Goal: Transaction & Acquisition: Book appointment/travel/reservation

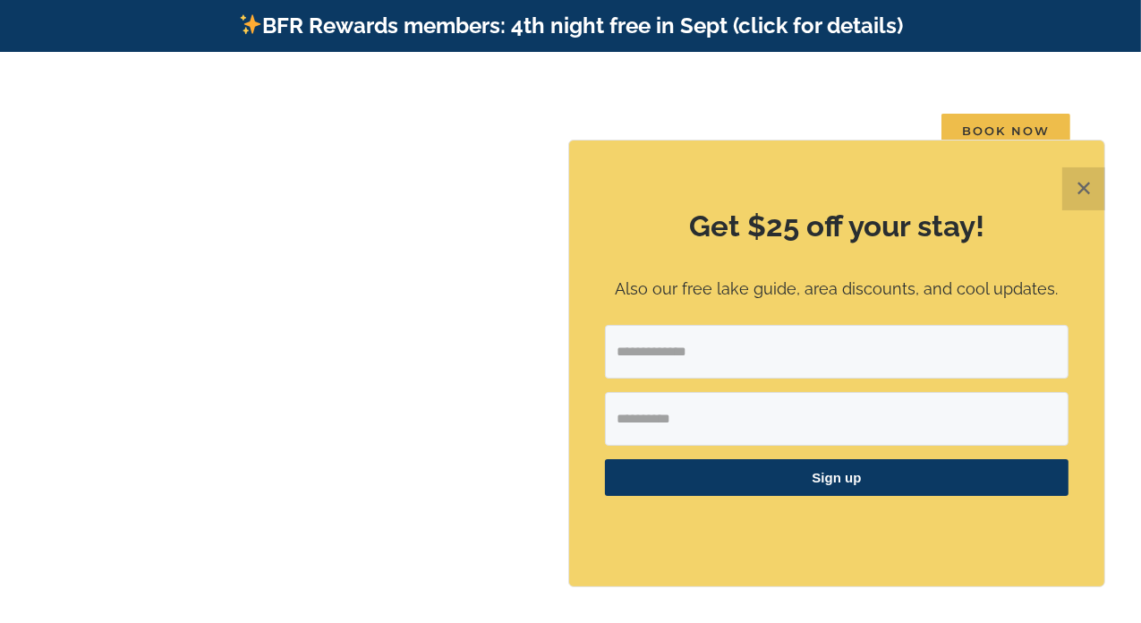
click at [1086, 184] on button "✕" at bounding box center [1083, 188] width 43 height 43
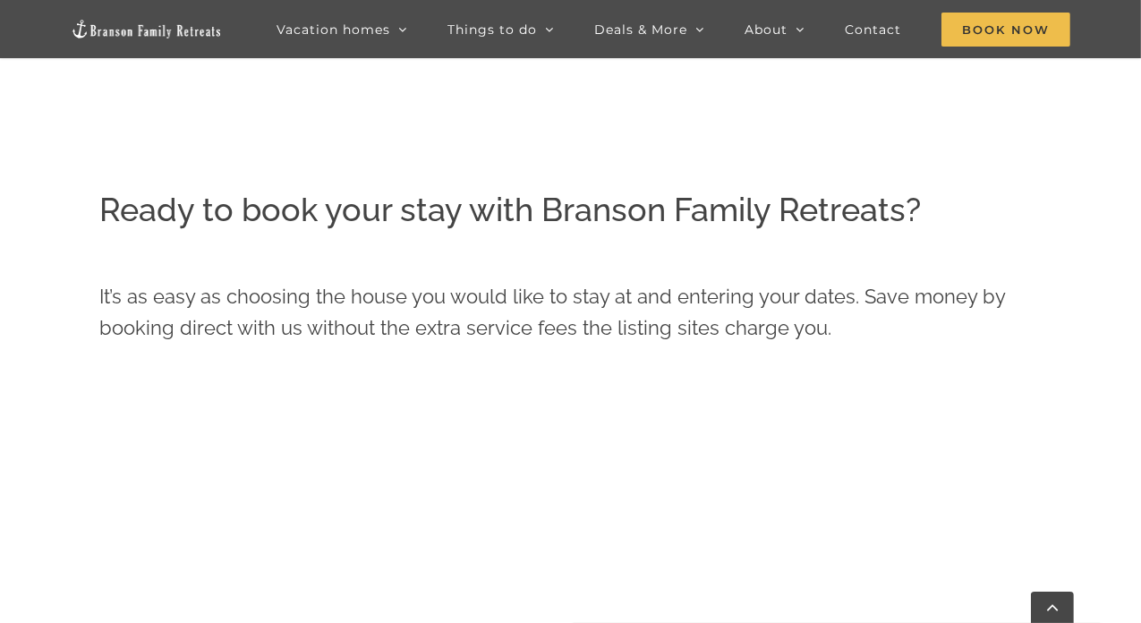
scroll to position [354, 0]
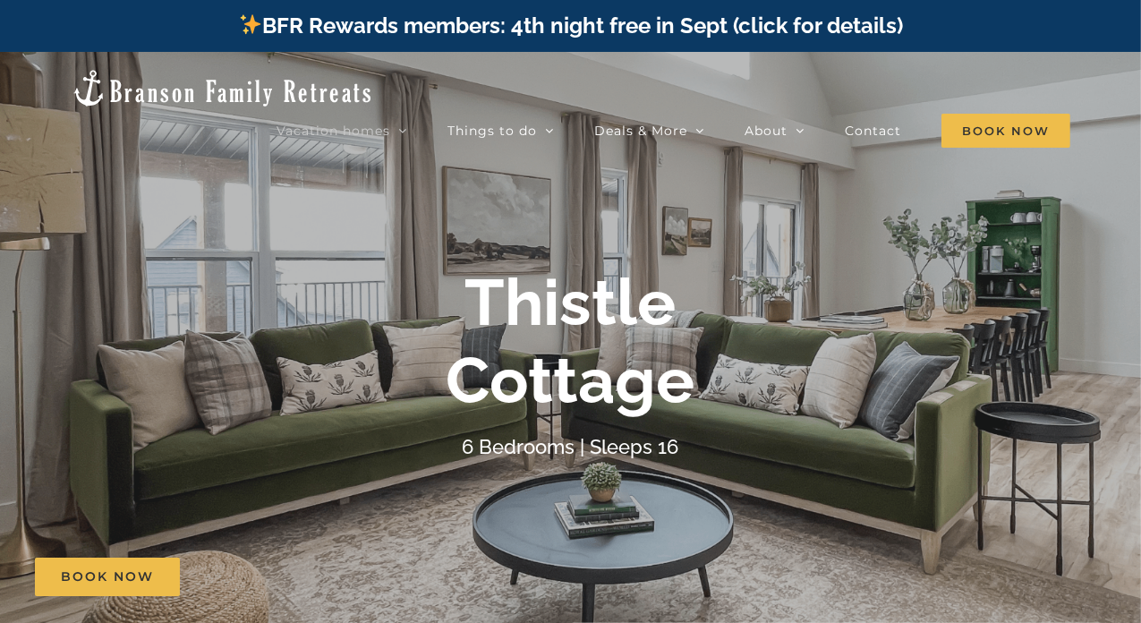
click at [987, 355] on div "Thistle Cottage 6 Bedrooms | Sleeps 16" at bounding box center [570, 363] width 1141 height 199
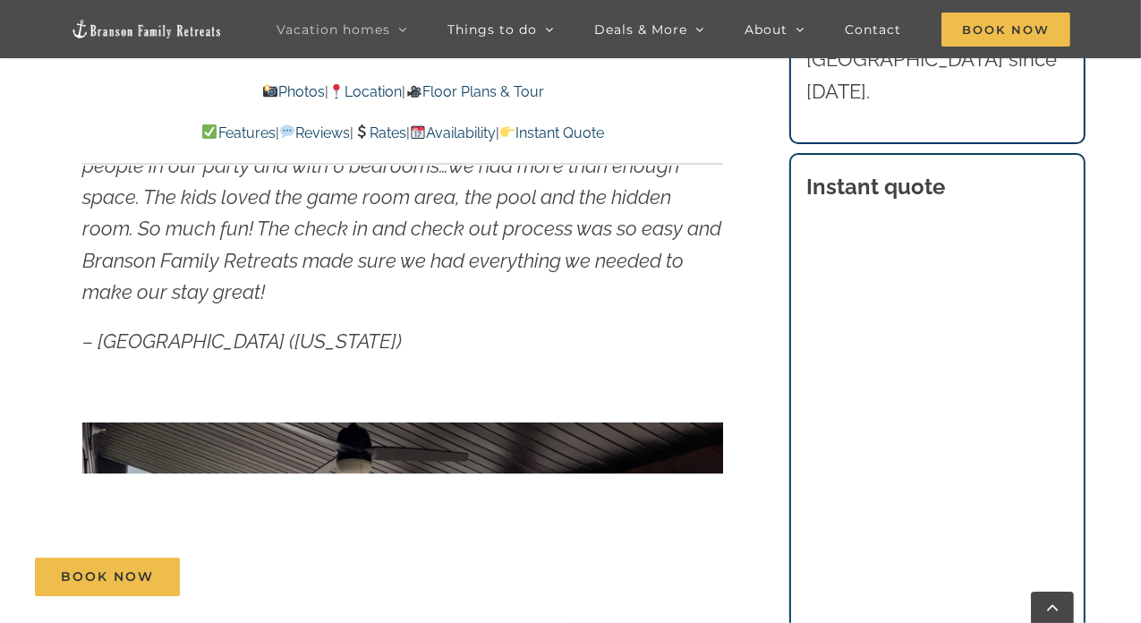
scroll to position [985, 0]
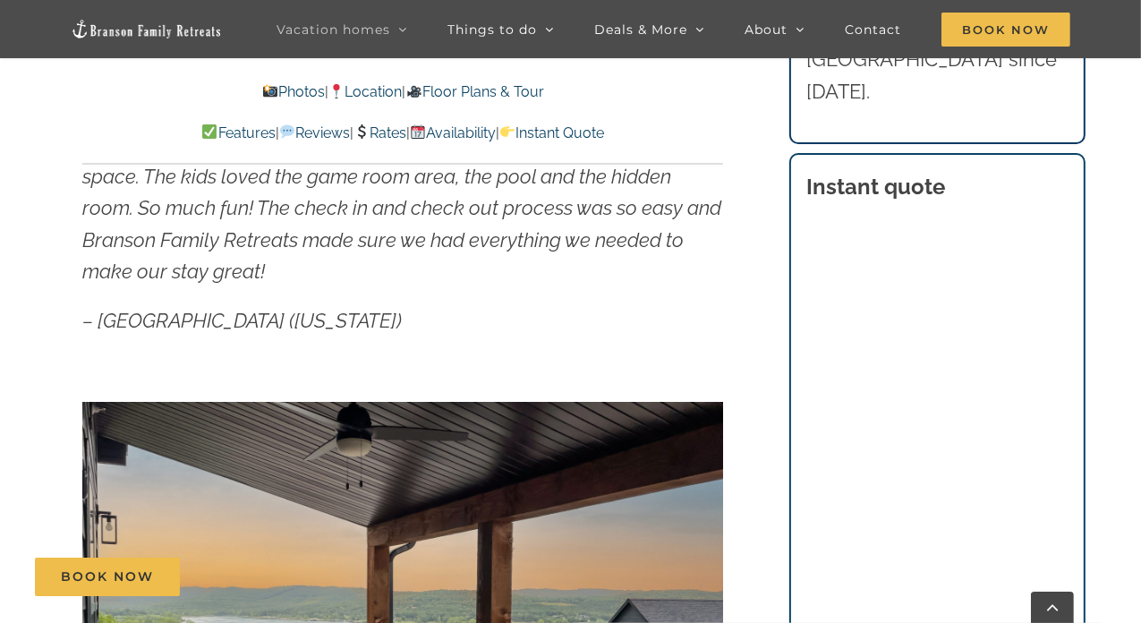
click at [583, 290] on div "Our family thoroughly enjoyed our stay at Thistle Cottage! We had 8 people in o…" at bounding box center [402, 202] width 641 height 270
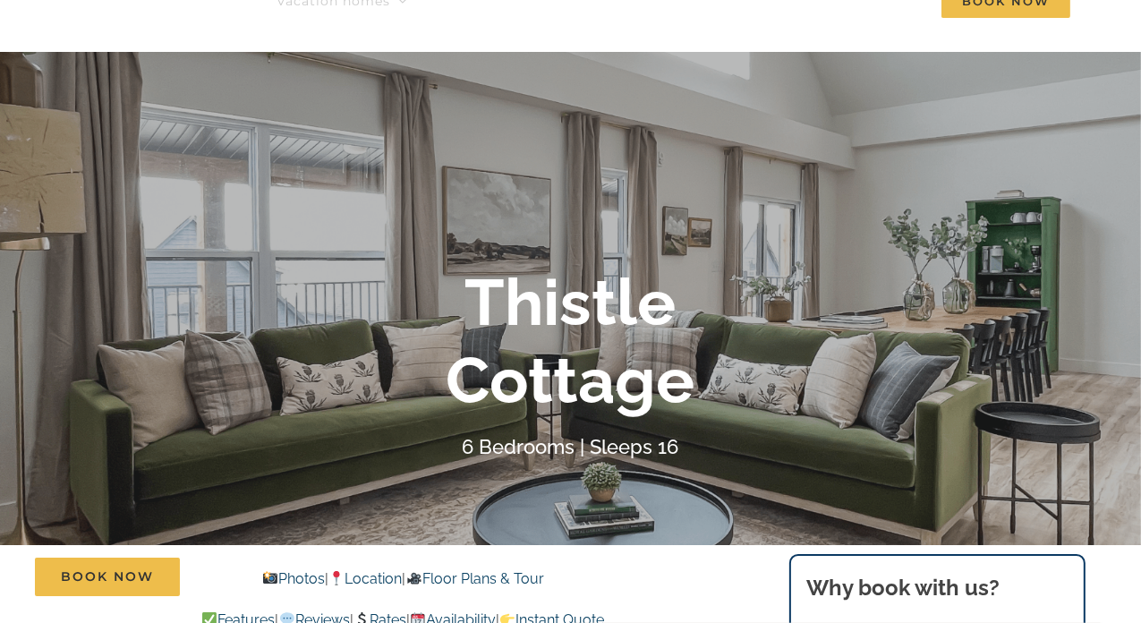
scroll to position [0, 0]
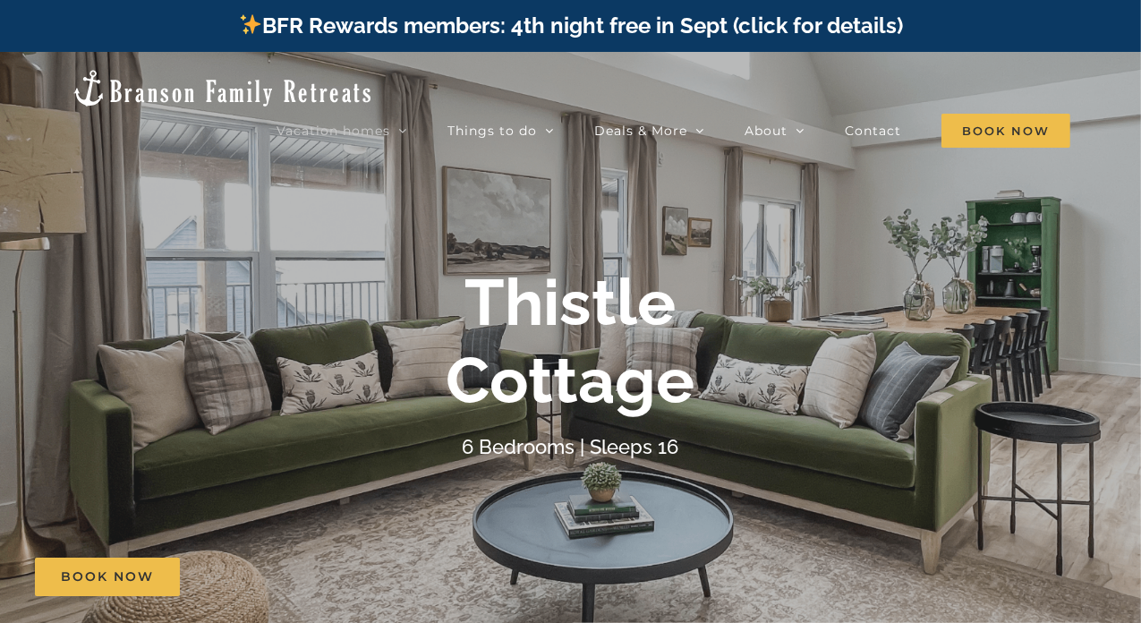
click at [132, 75] on img at bounding box center [222, 88] width 303 height 40
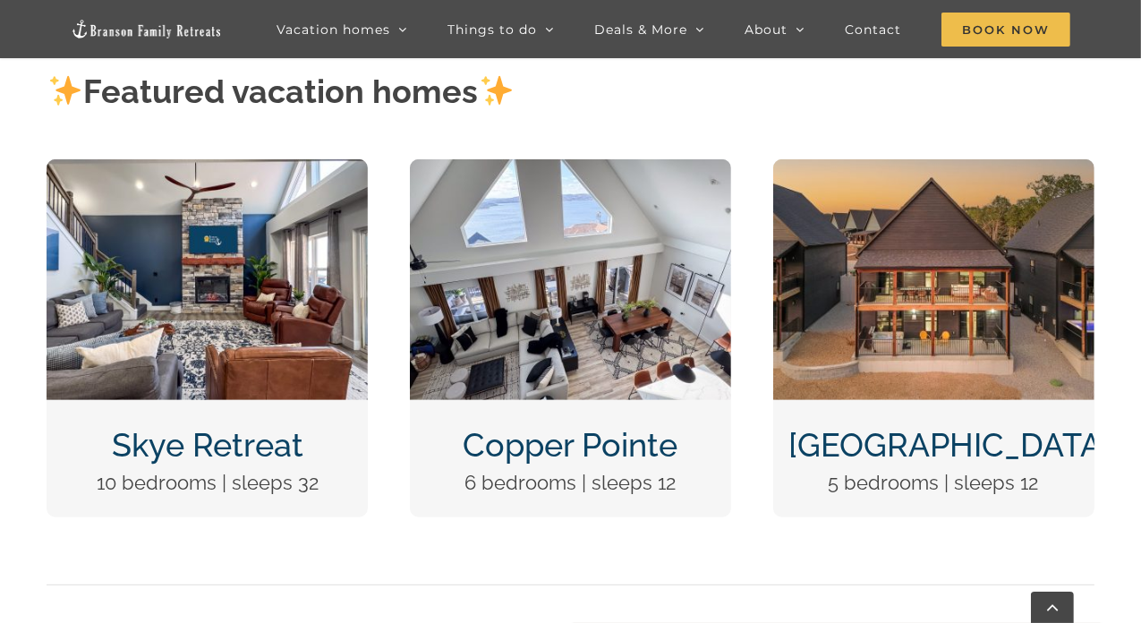
scroll to position [716, 0]
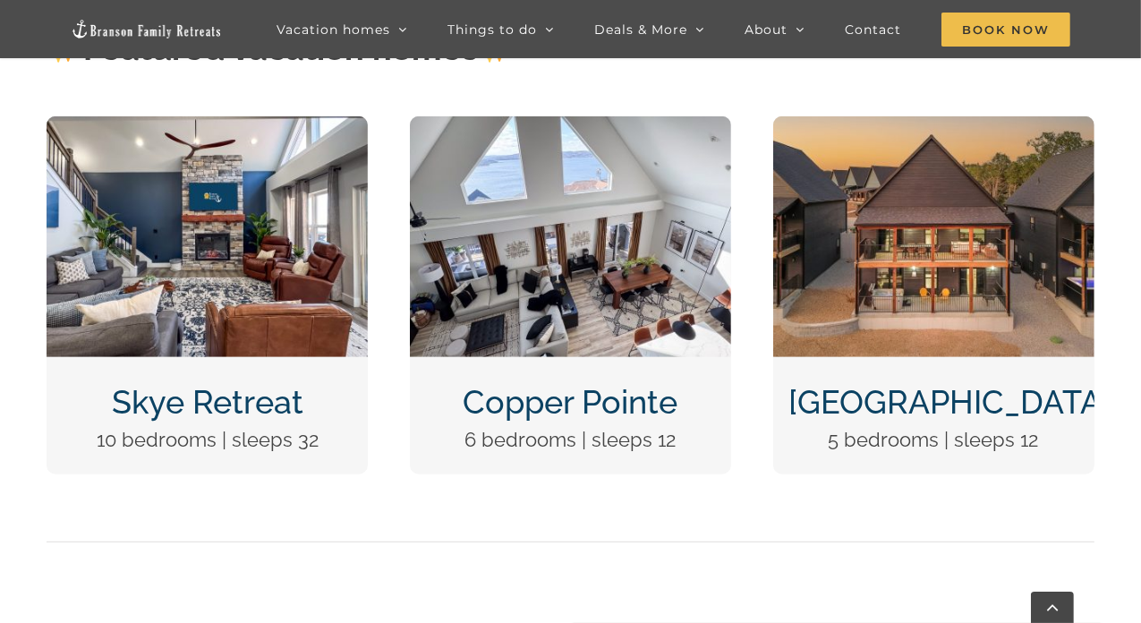
click at [190, 235] on img "Skye Retreat at Table Rock Lake-3004-Edit" at bounding box center [207, 236] width 321 height 241
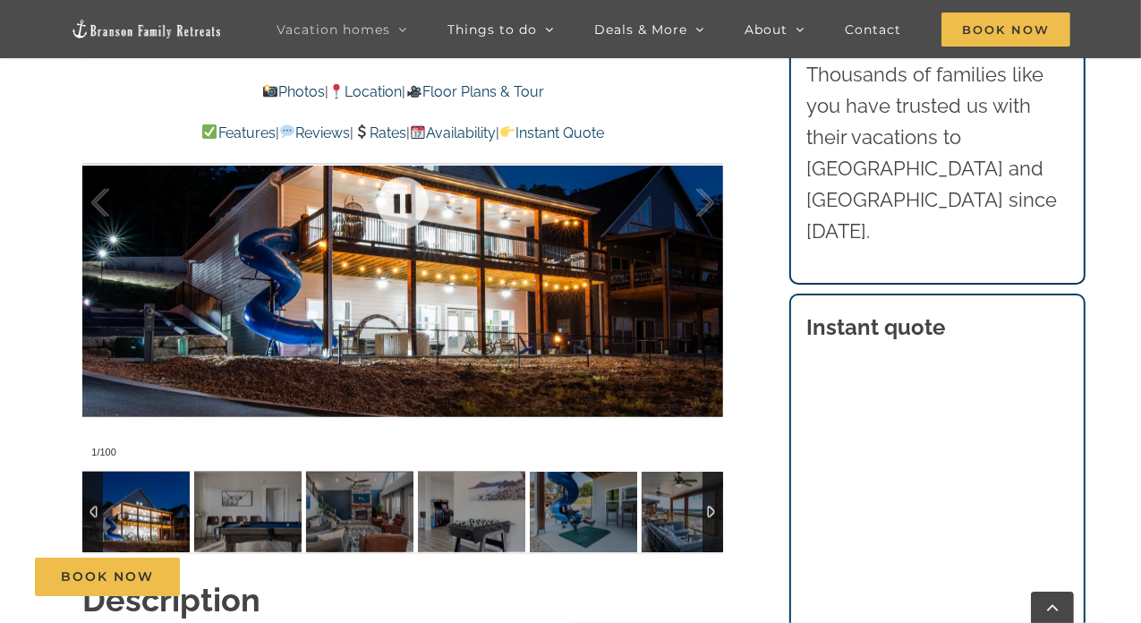
scroll to position [1432, 0]
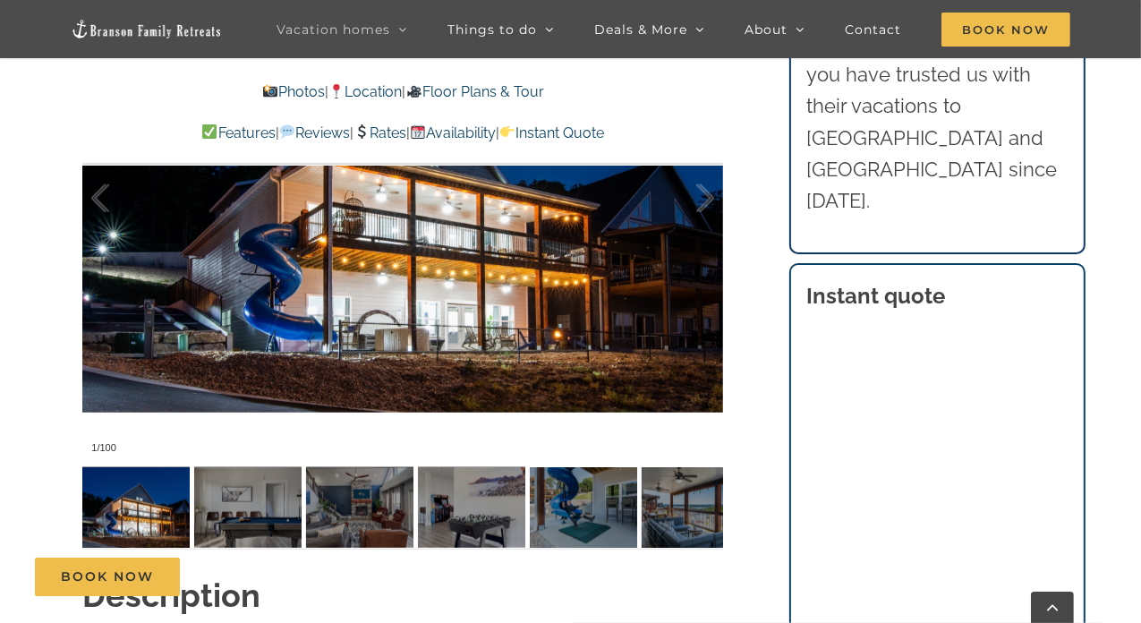
click at [384, 243] on div at bounding box center [402, 199] width 641 height 526
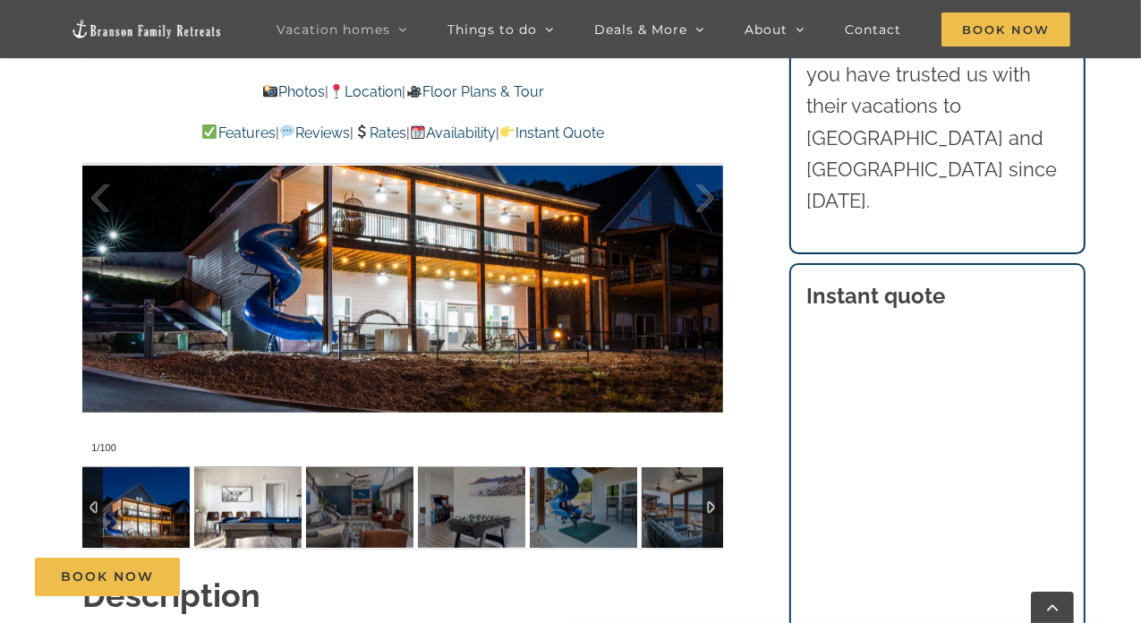
click at [233, 507] on img at bounding box center [247, 507] width 107 height 81
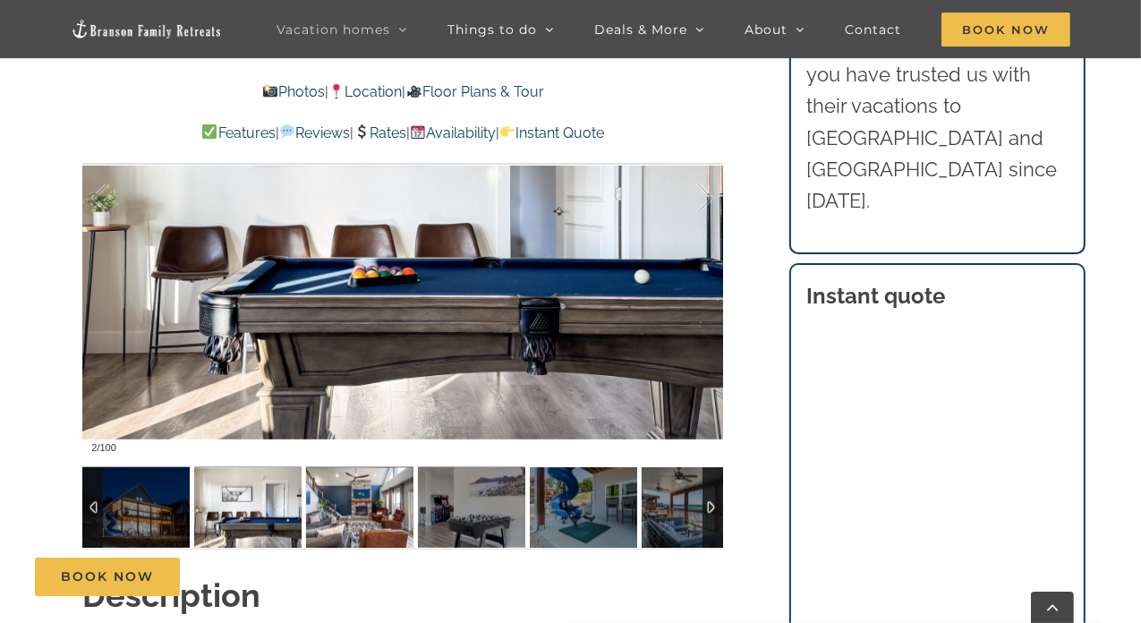
click at [337, 504] on img at bounding box center [359, 507] width 107 height 81
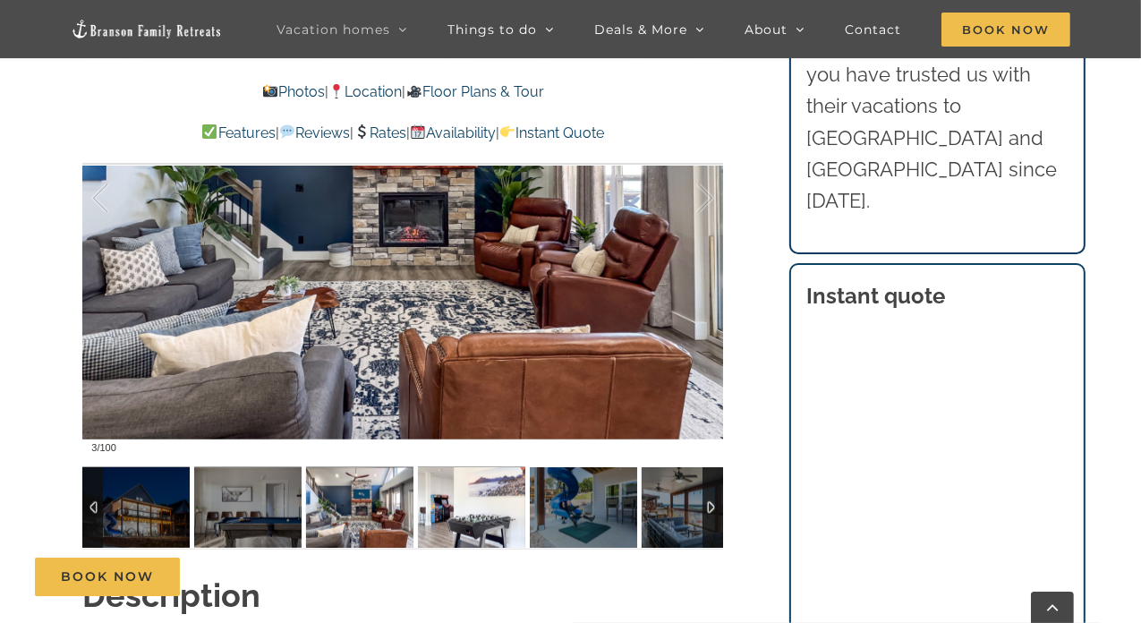
click at [437, 500] on img at bounding box center [471, 507] width 107 height 81
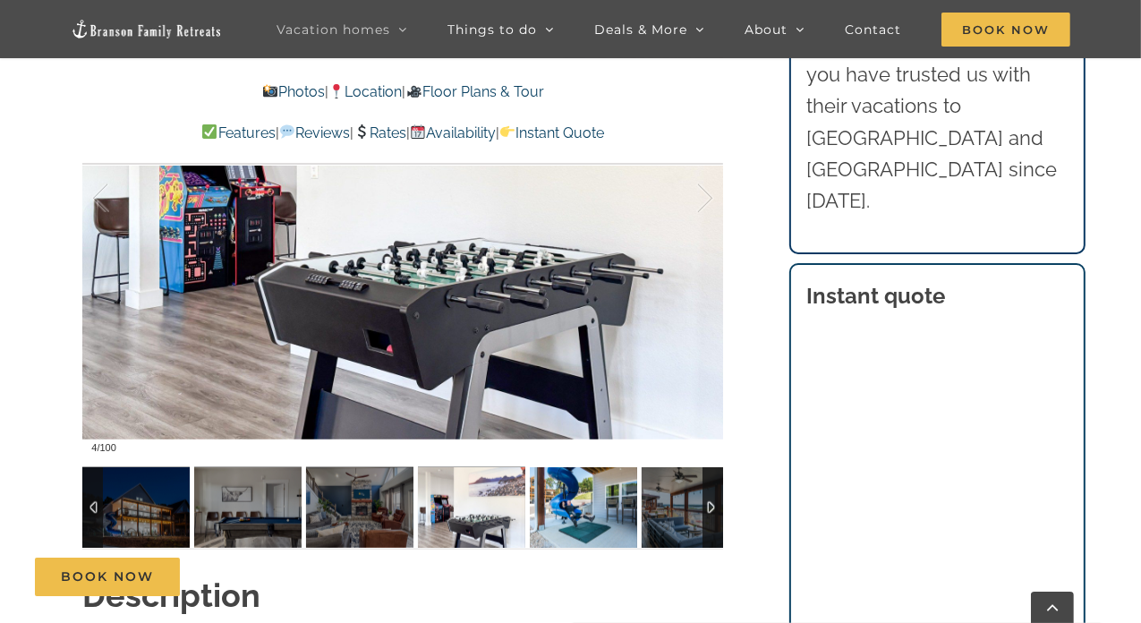
click at [583, 514] on img at bounding box center [583, 507] width 107 height 81
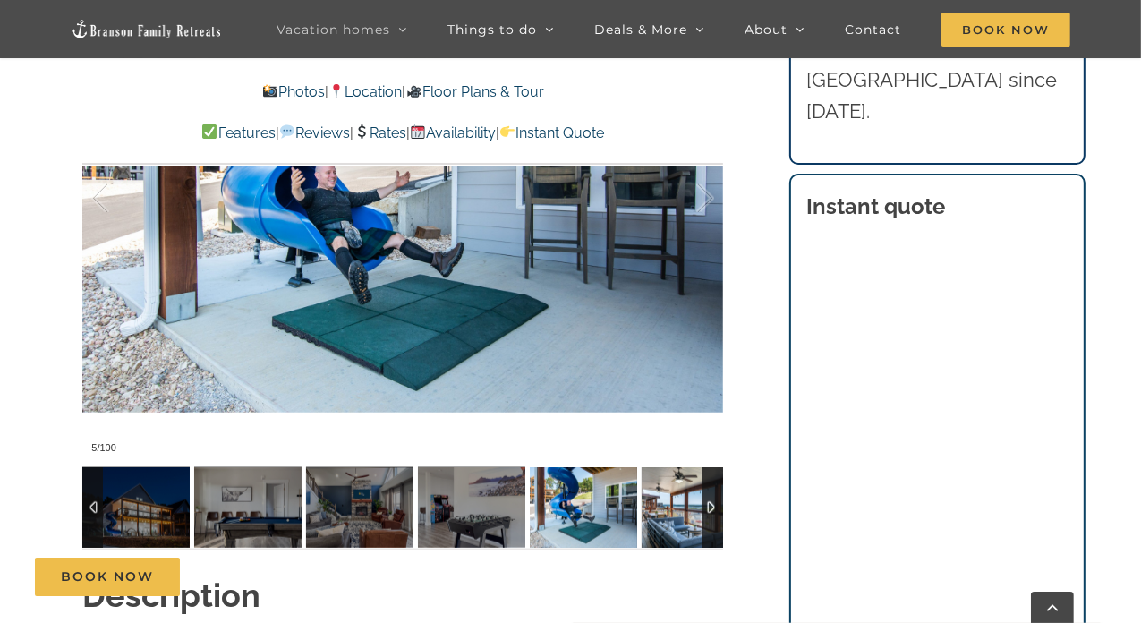
click at [689, 515] on img at bounding box center [695, 507] width 107 height 81
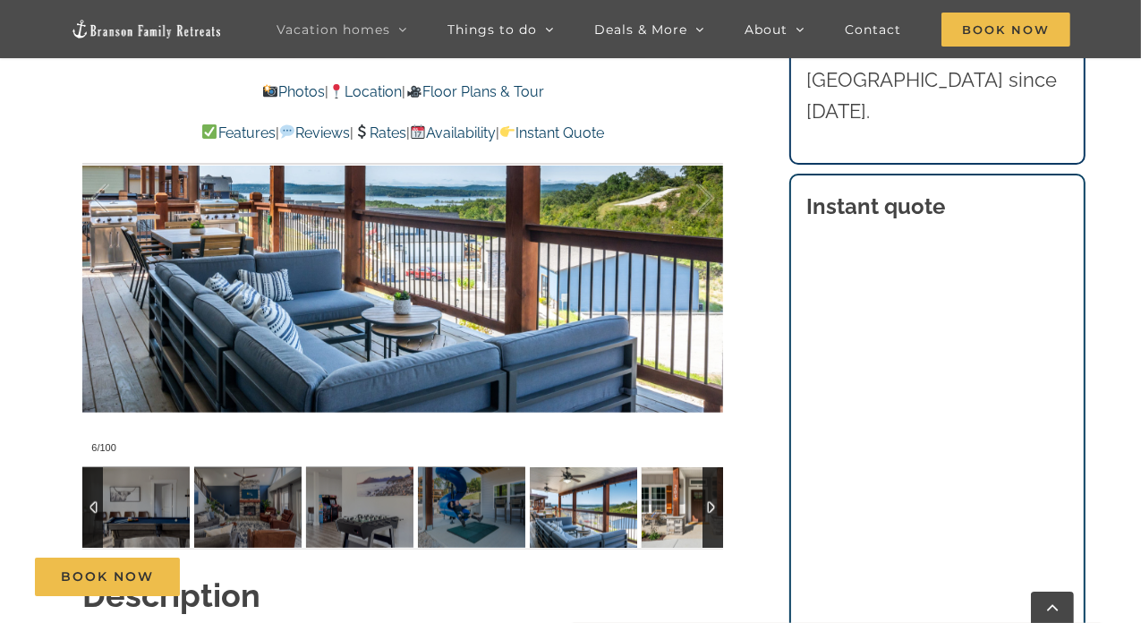
click at [689, 511] on img at bounding box center [695, 507] width 107 height 81
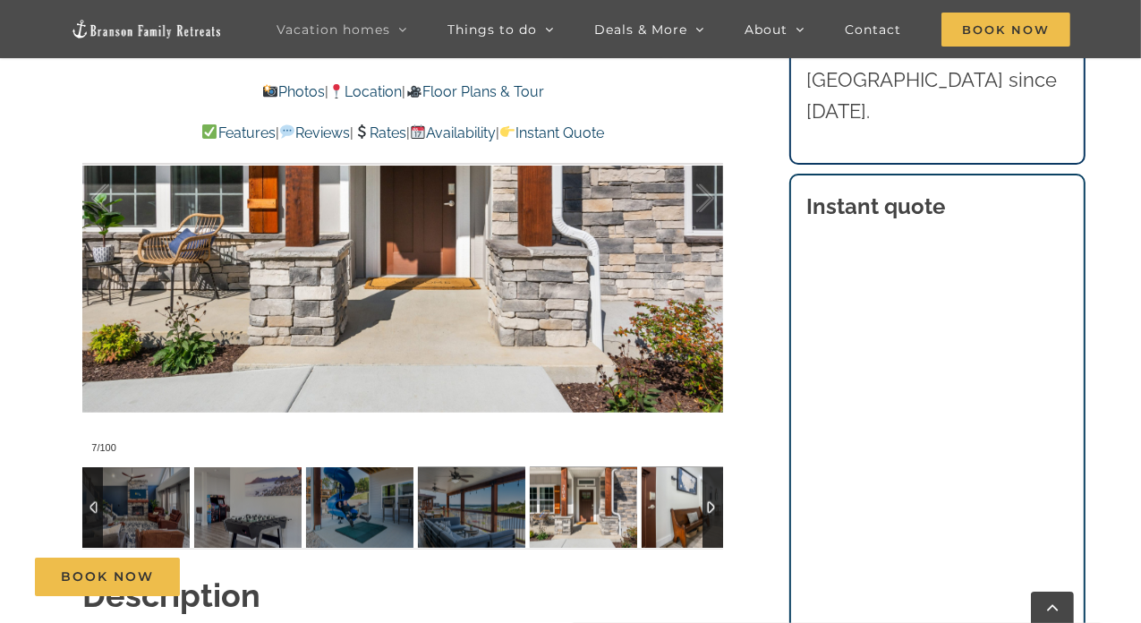
click at [689, 511] on img at bounding box center [695, 507] width 107 height 81
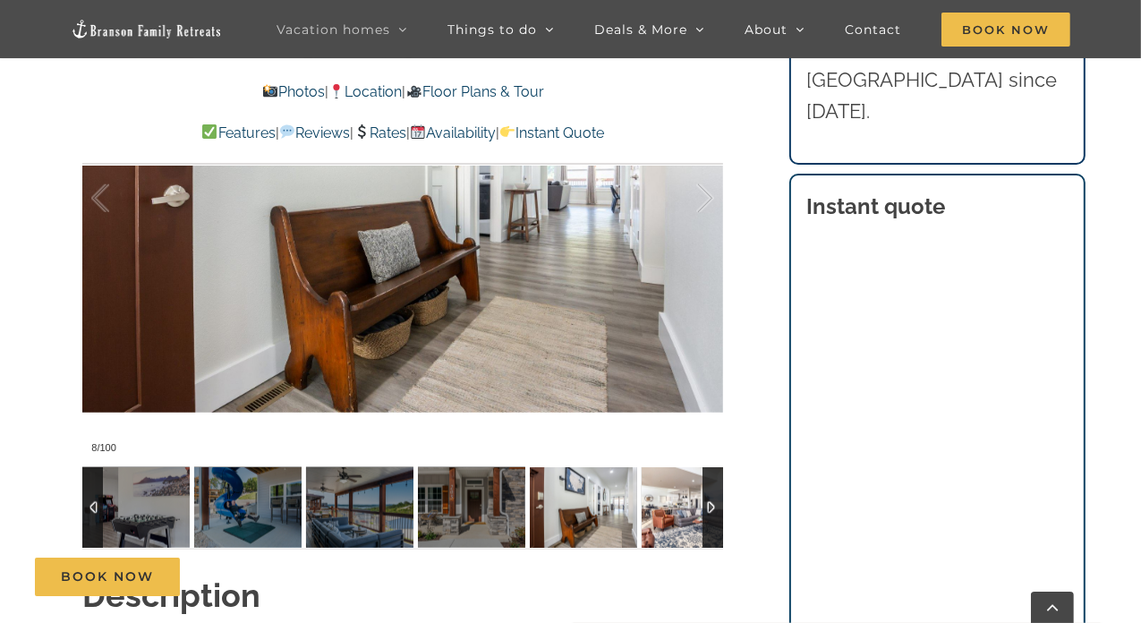
click at [689, 511] on img at bounding box center [695, 507] width 107 height 81
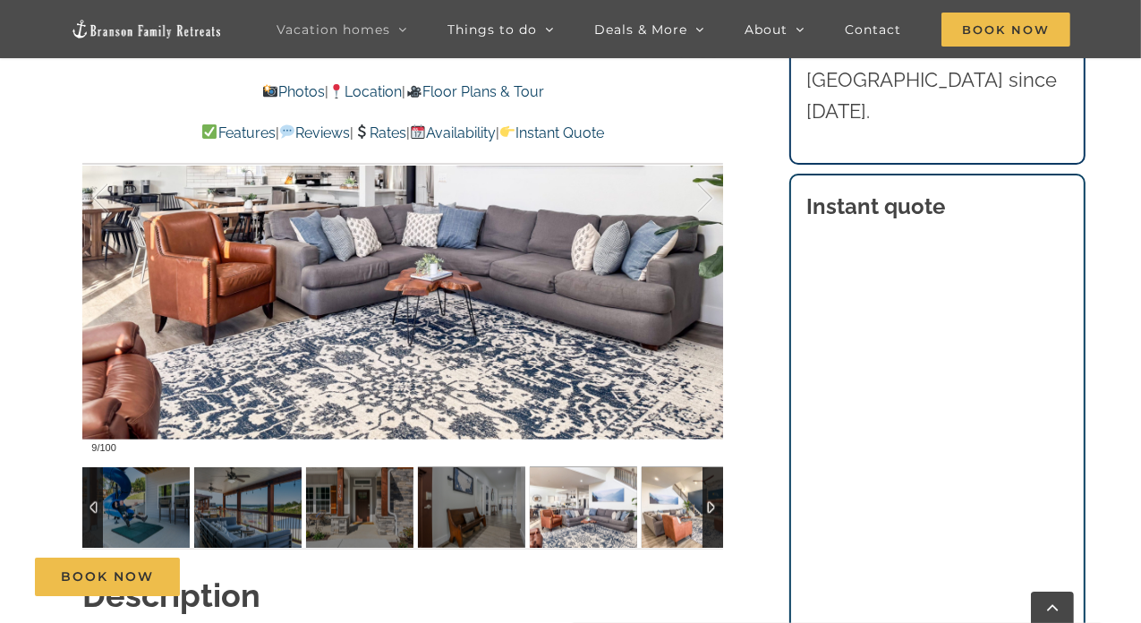
click at [689, 511] on img at bounding box center [695, 507] width 107 height 81
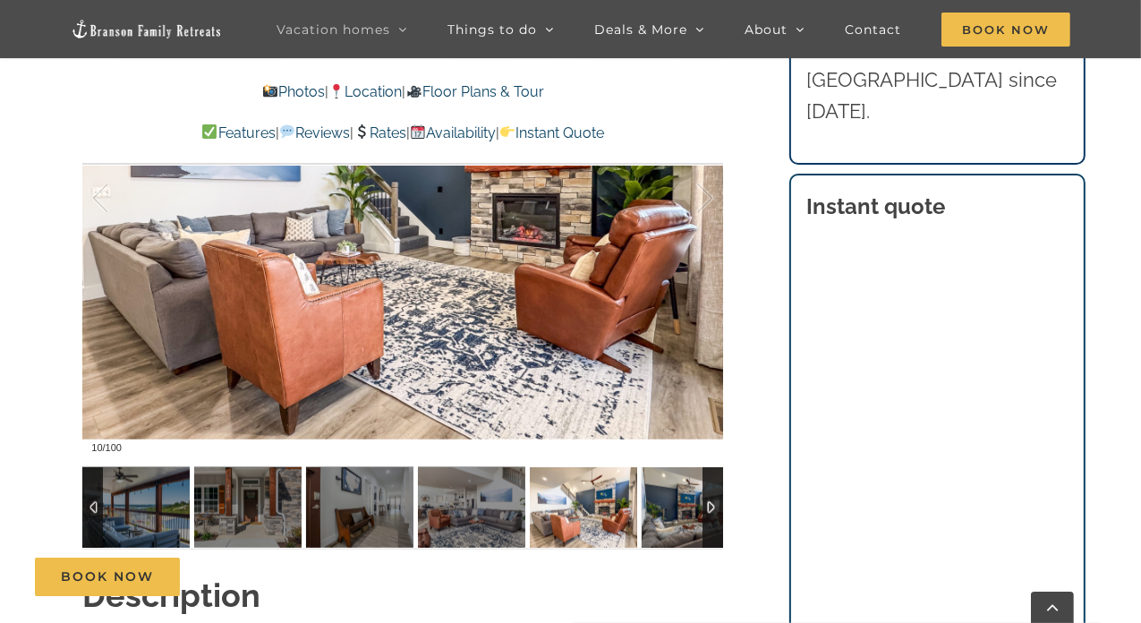
click at [689, 511] on img at bounding box center [695, 507] width 107 height 81
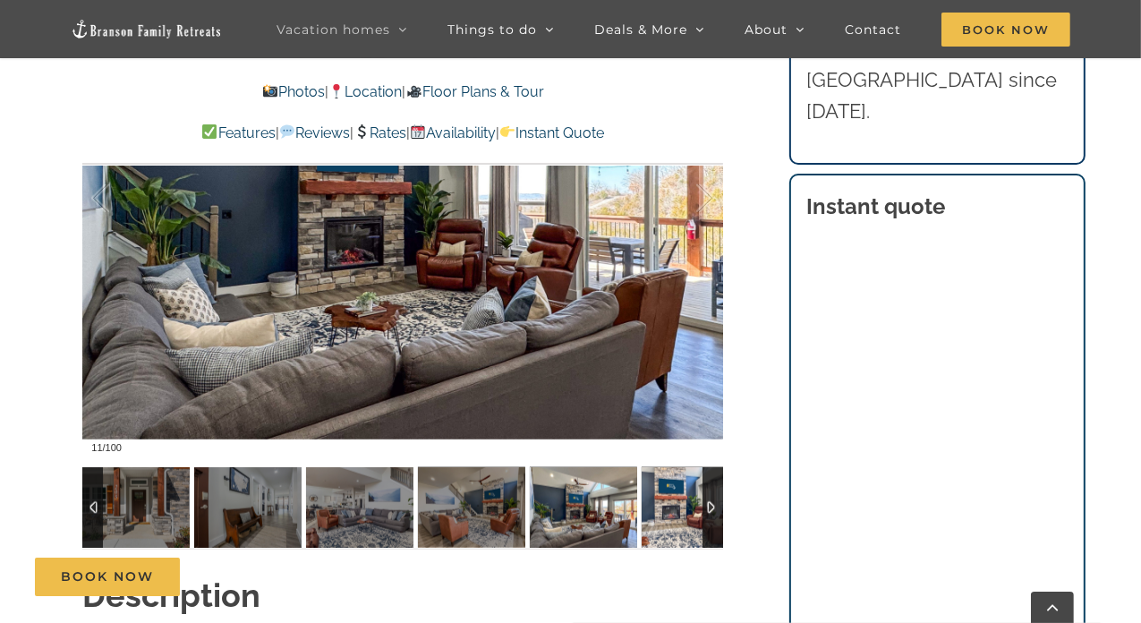
click at [689, 511] on img at bounding box center [695, 507] width 107 height 81
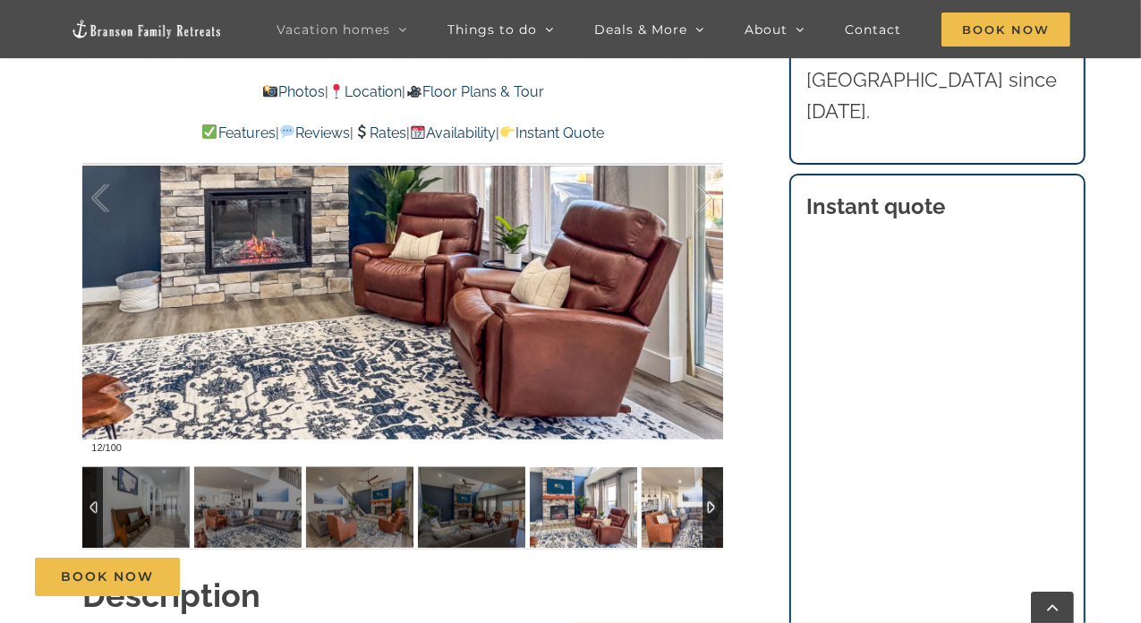
click at [689, 511] on img at bounding box center [695, 507] width 107 height 81
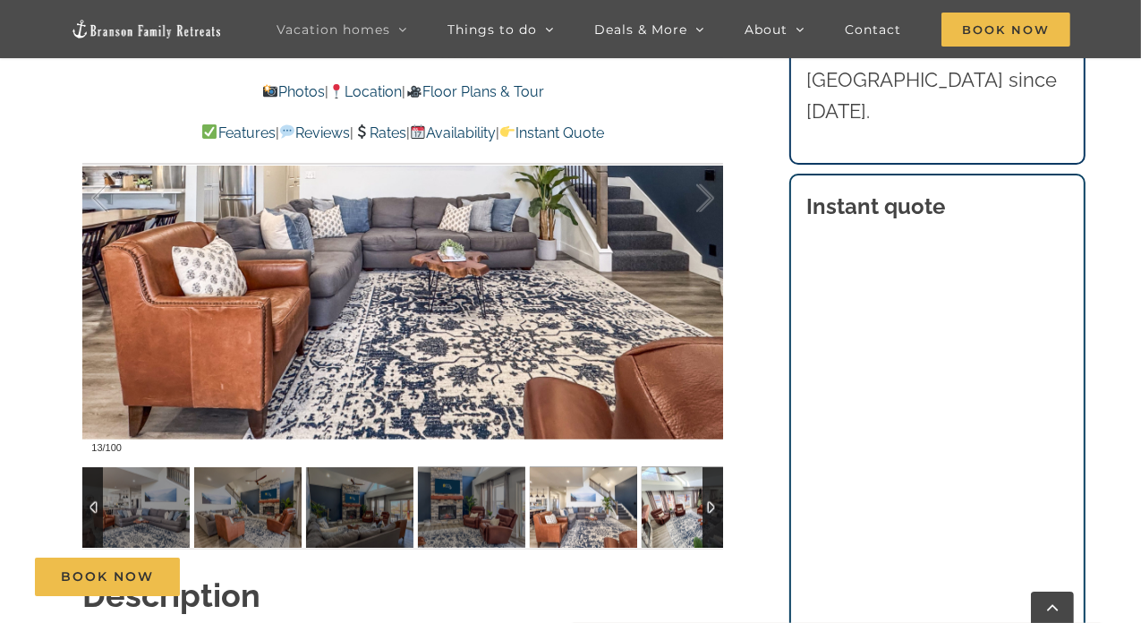
click at [689, 511] on img at bounding box center [695, 507] width 107 height 81
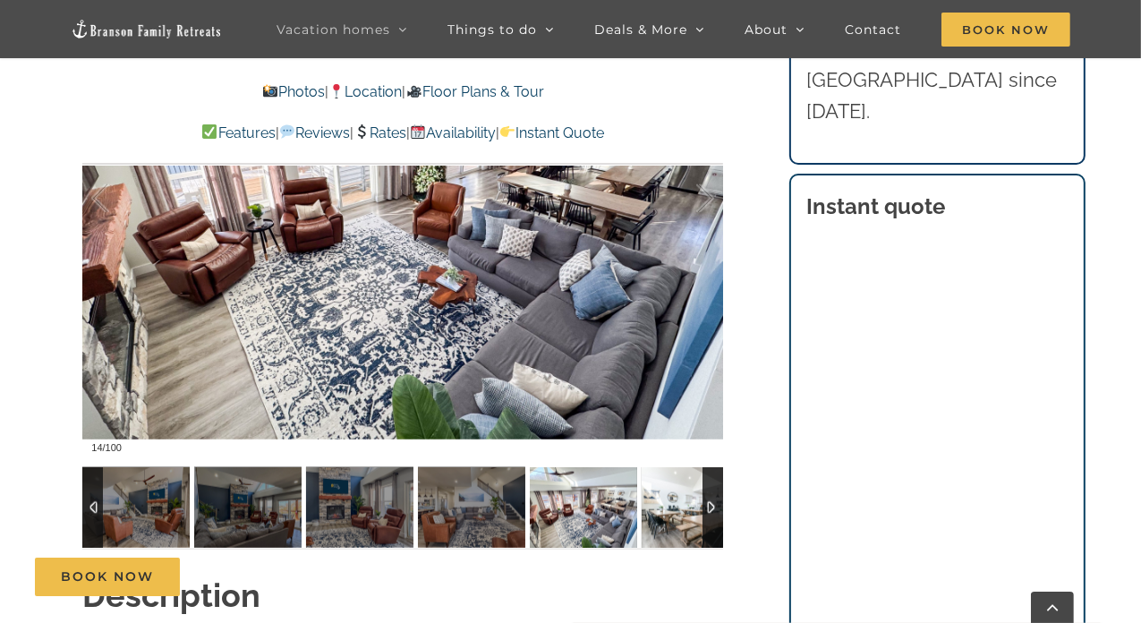
click at [689, 511] on img at bounding box center [695, 507] width 107 height 81
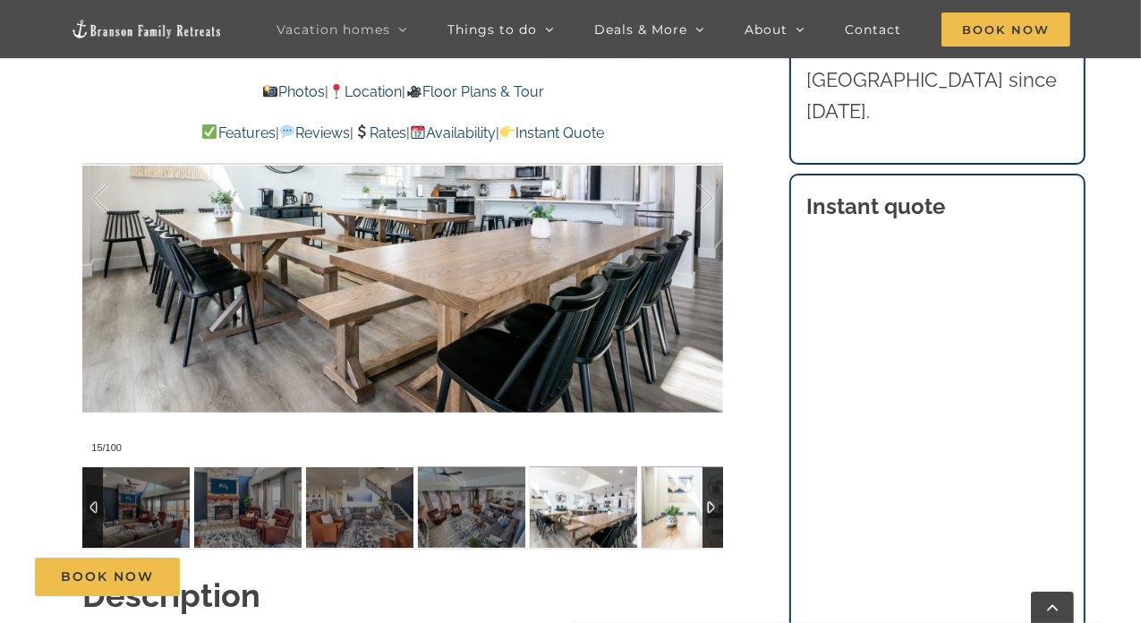
click at [689, 511] on img at bounding box center [695, 507] width 107 height 81
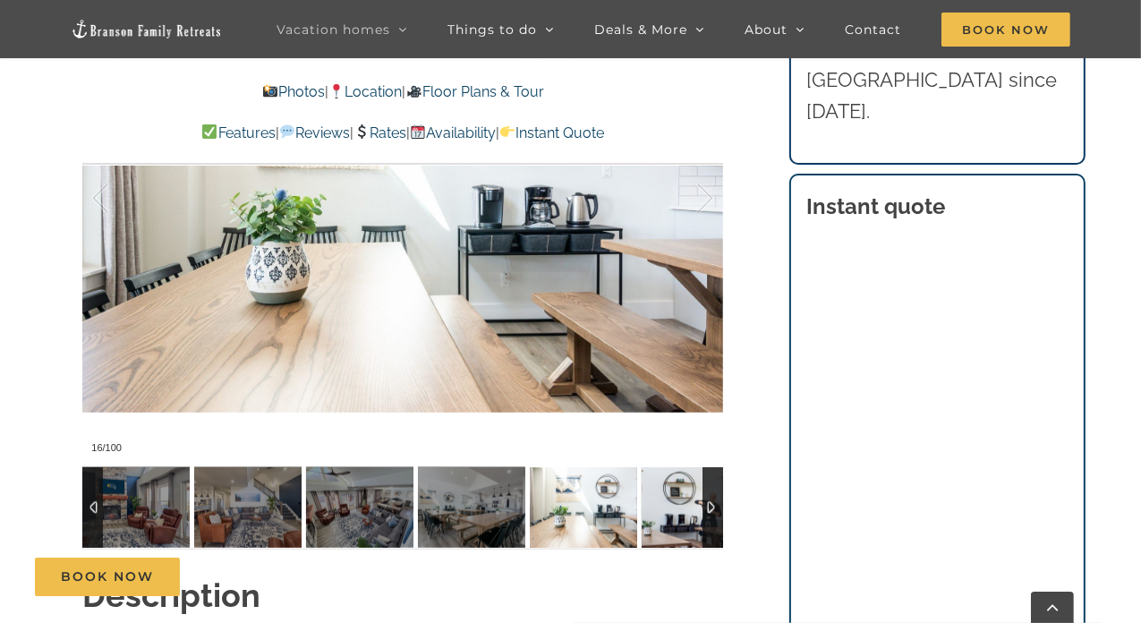
click at [689, 511] on img at bounding box center [695, 507] width 107 height 81
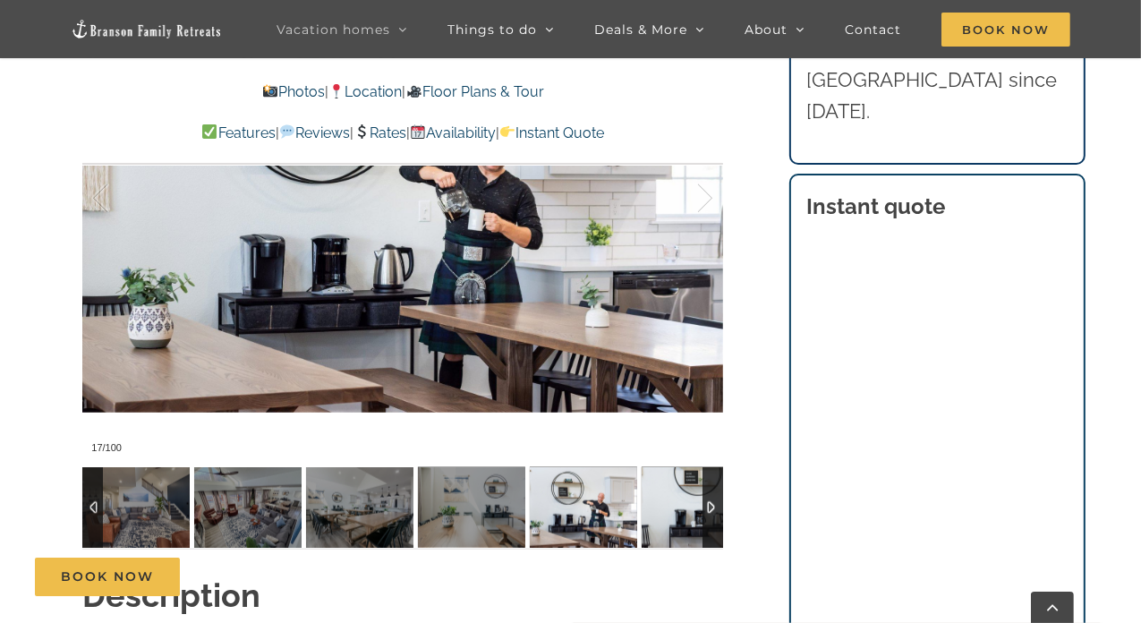
click at [689, 511] on img at bounding box center [695, 507] width 107 height 81
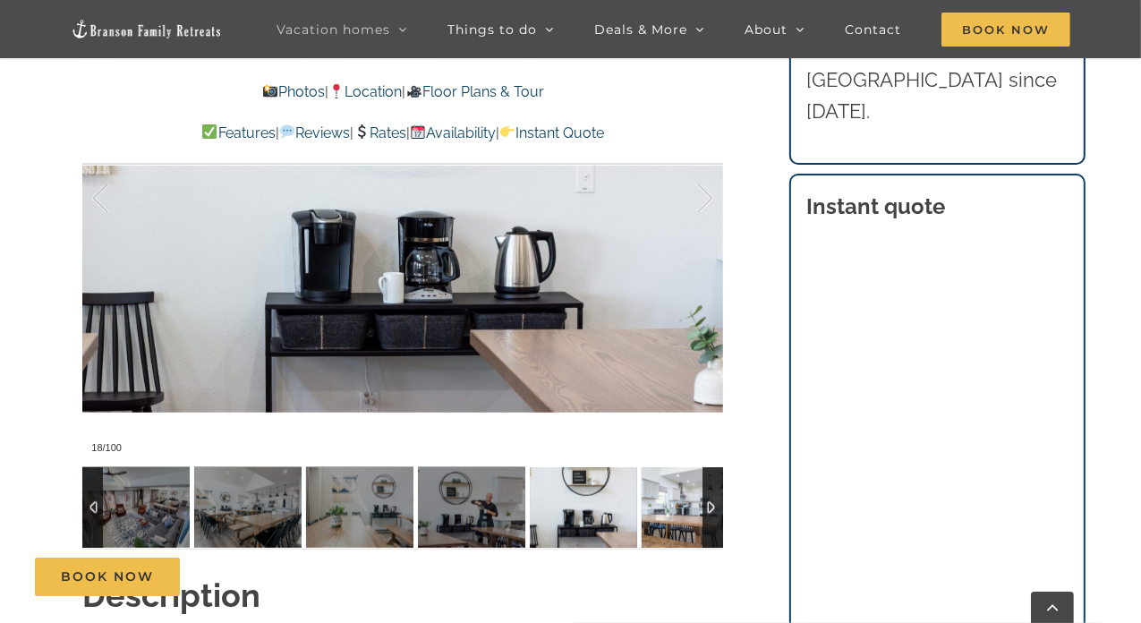
click at [689, 511] on img at bounding box center [695, 507] width 107 height 81
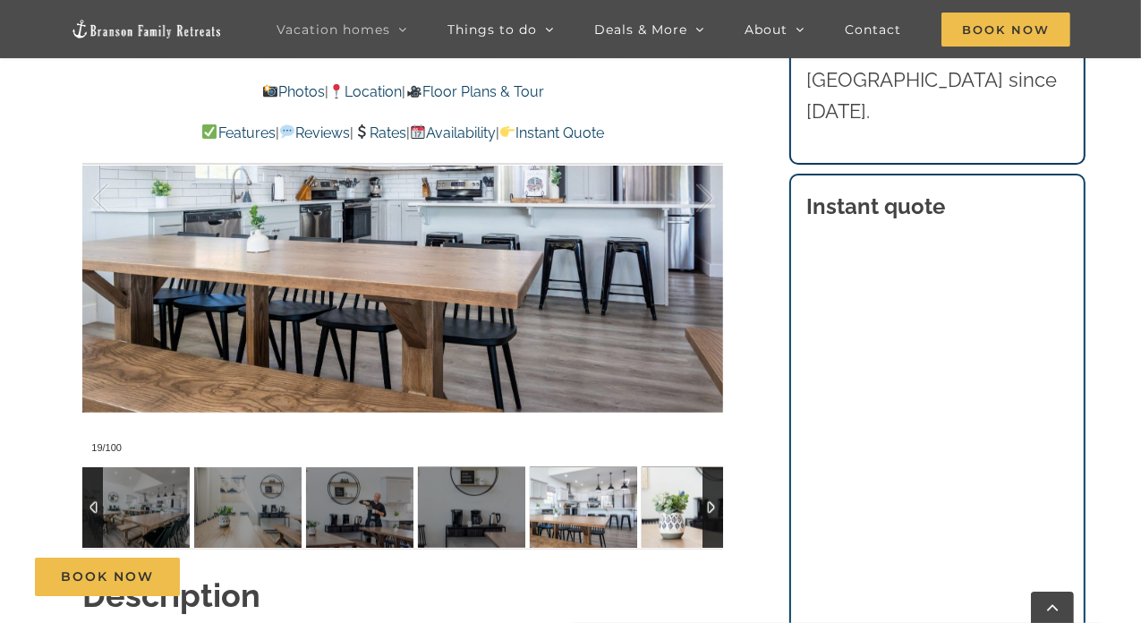
click at [689, 511] on img at bounding box center [695, 507] width 107 height 81
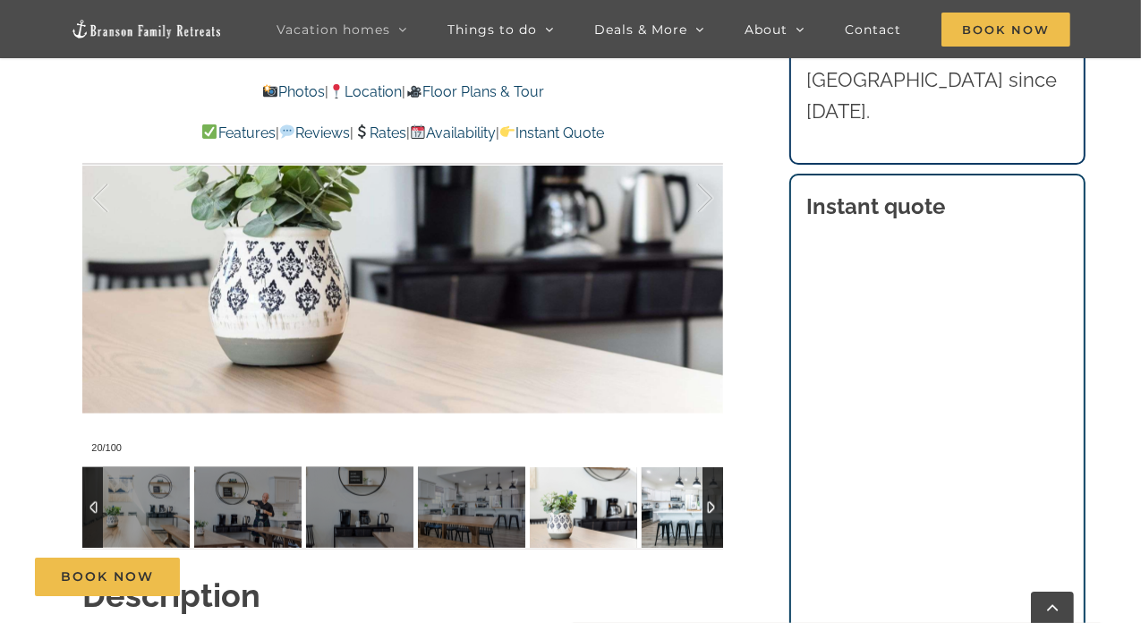
click at [689, 511] on img at bounding box center [695, 507] width 107 height 81
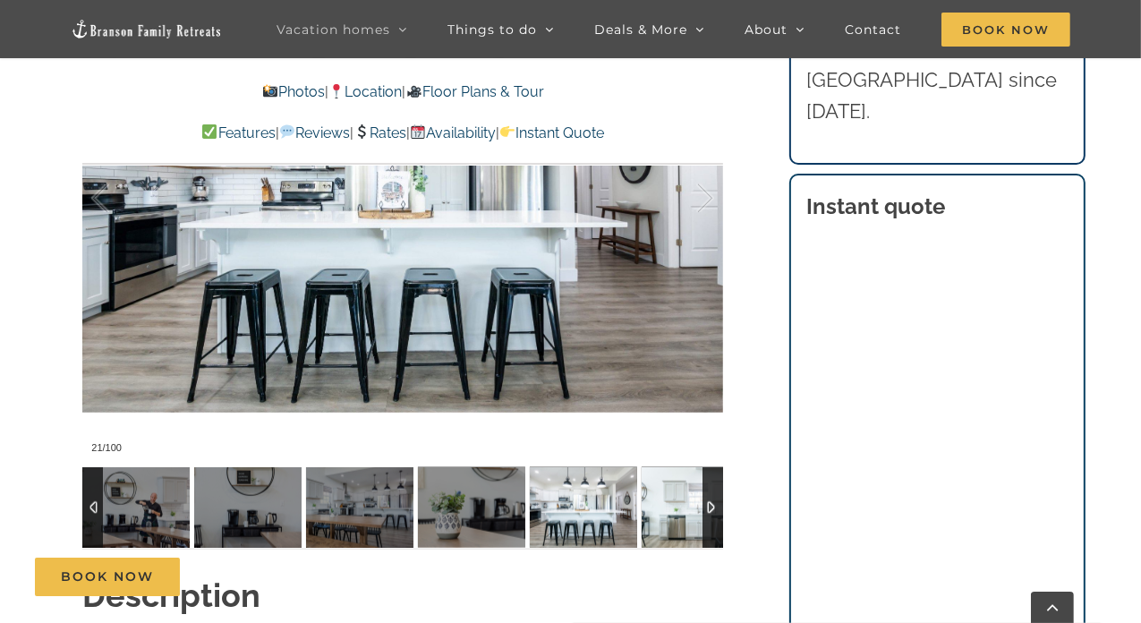
click at [689, 511] on img at bounding box center [695, 507] width 107 height 81
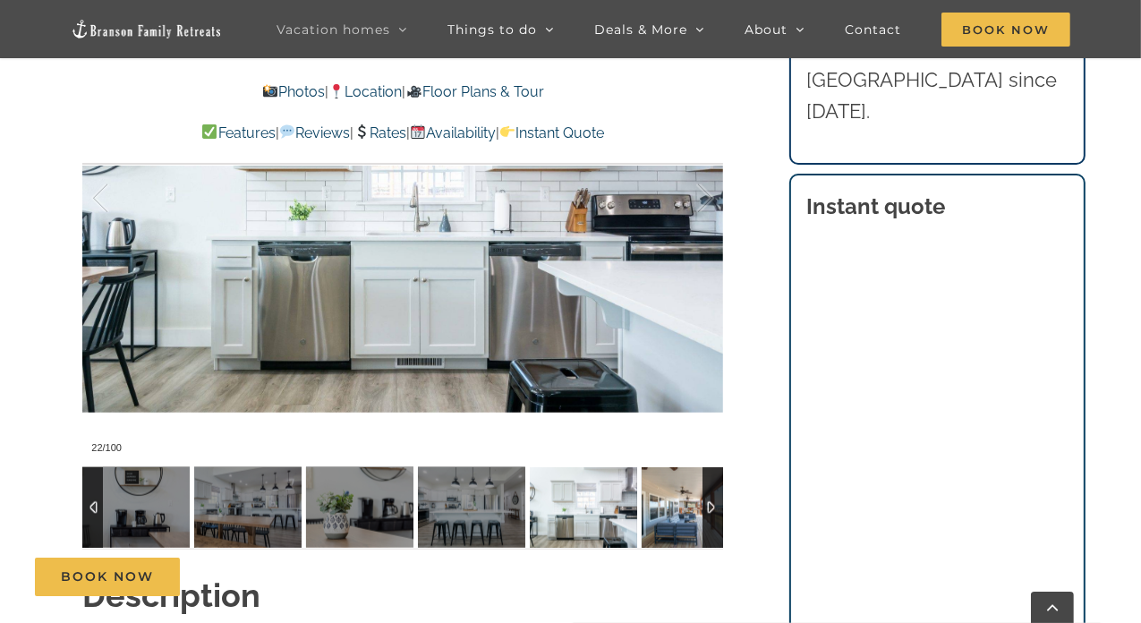
click at [689, 511] on img at bounding box center [695, 507] width 107 height 81
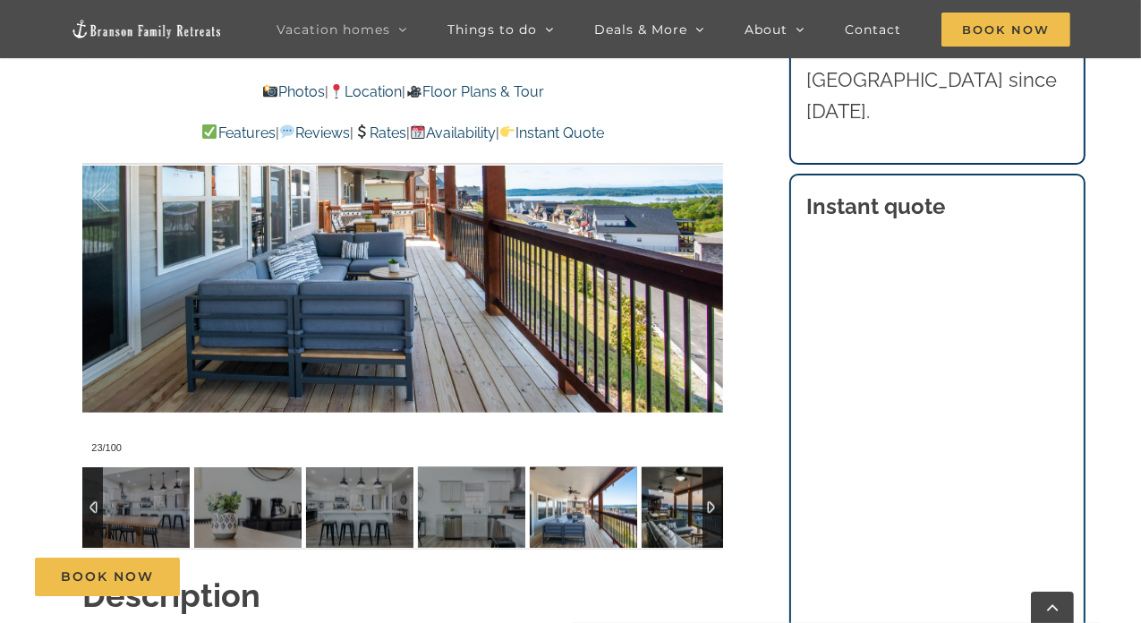
click at [689, 511] on img at bounding box center [695, 507] width 107 height 81
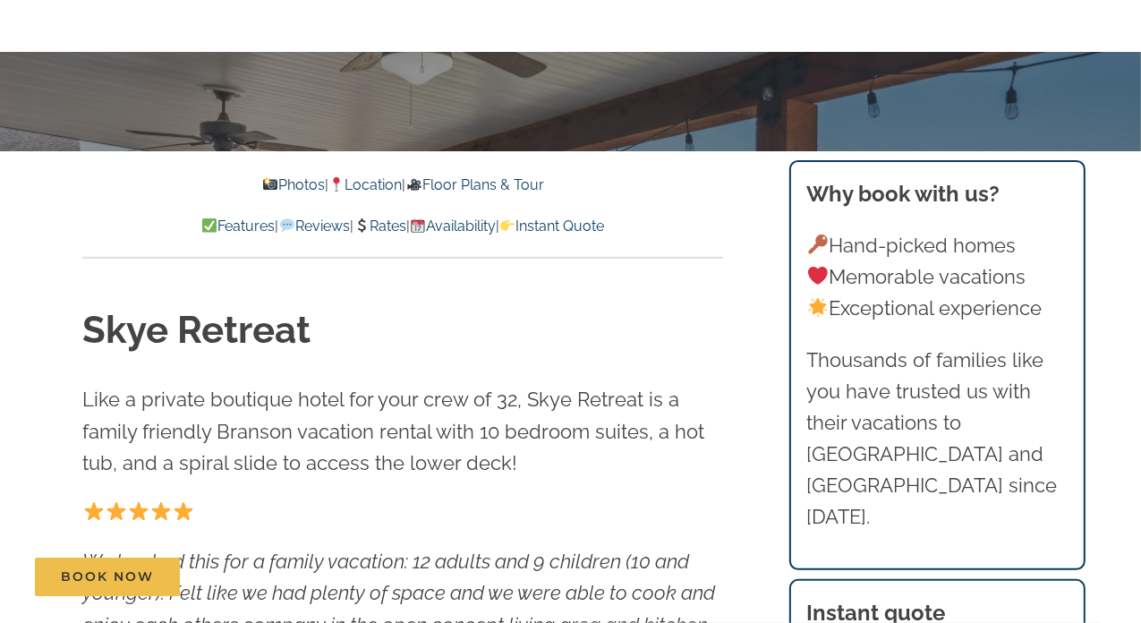
scroll to position [0, 0]
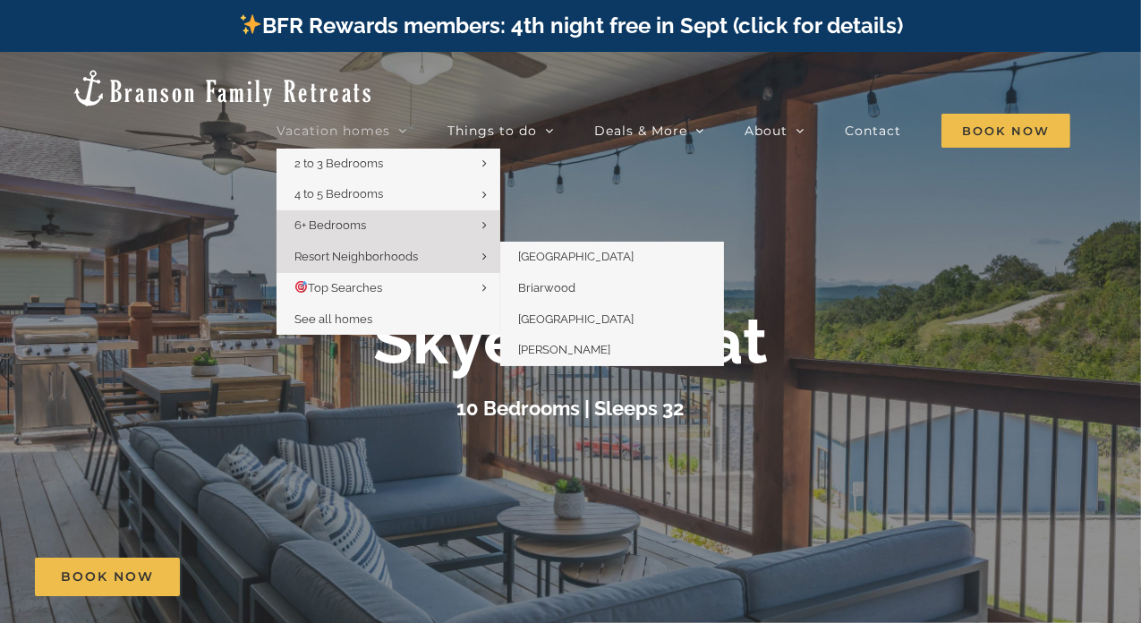
click at [343, 250] on span "Resort Neighborhoods" at bounding box center [356, 256] width 124 height 13
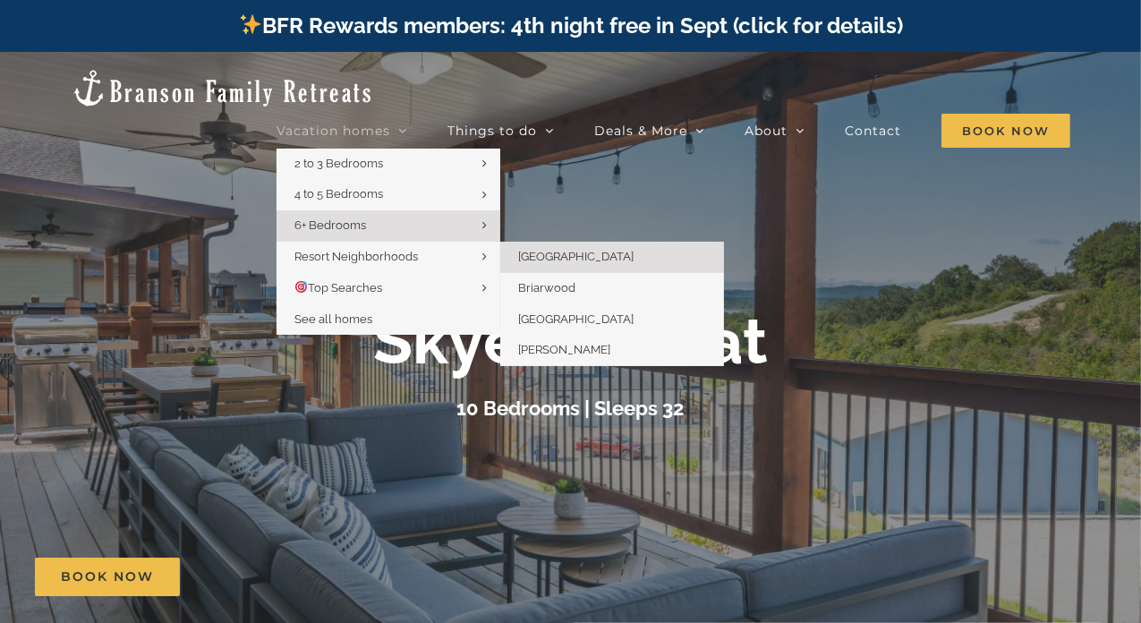
click at [558, 250] on span "[GEOGRAPHIC_DATA]" at bounding box center [575, 256] width 115 height 13
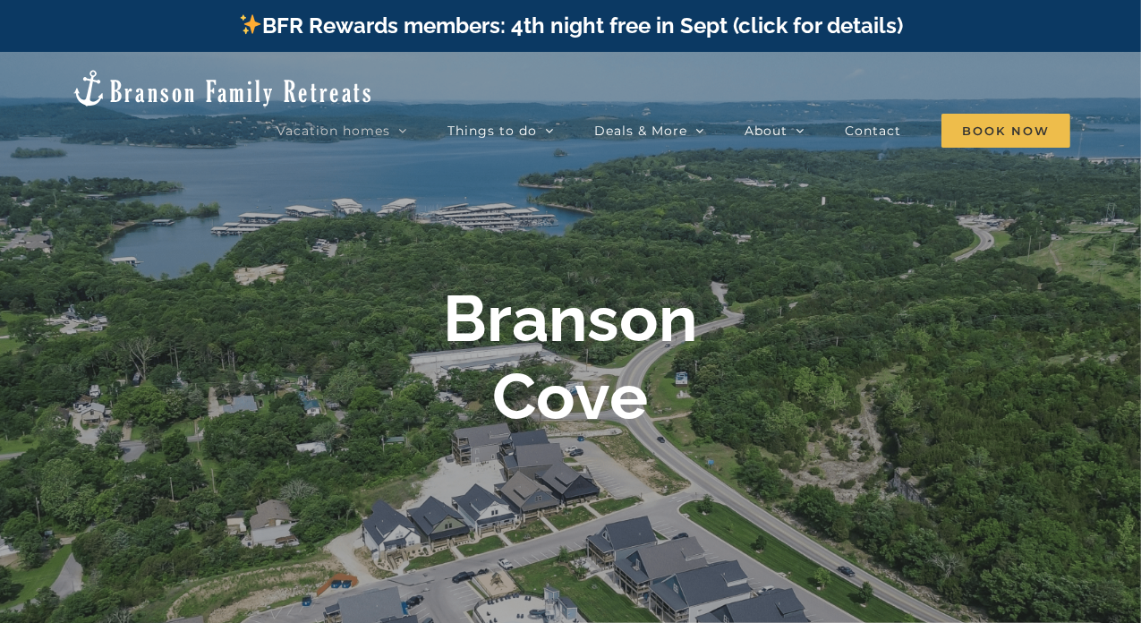
click at [595, 310] on b "Branson Cove" at bounding box center [571, 356] width 254 height 153
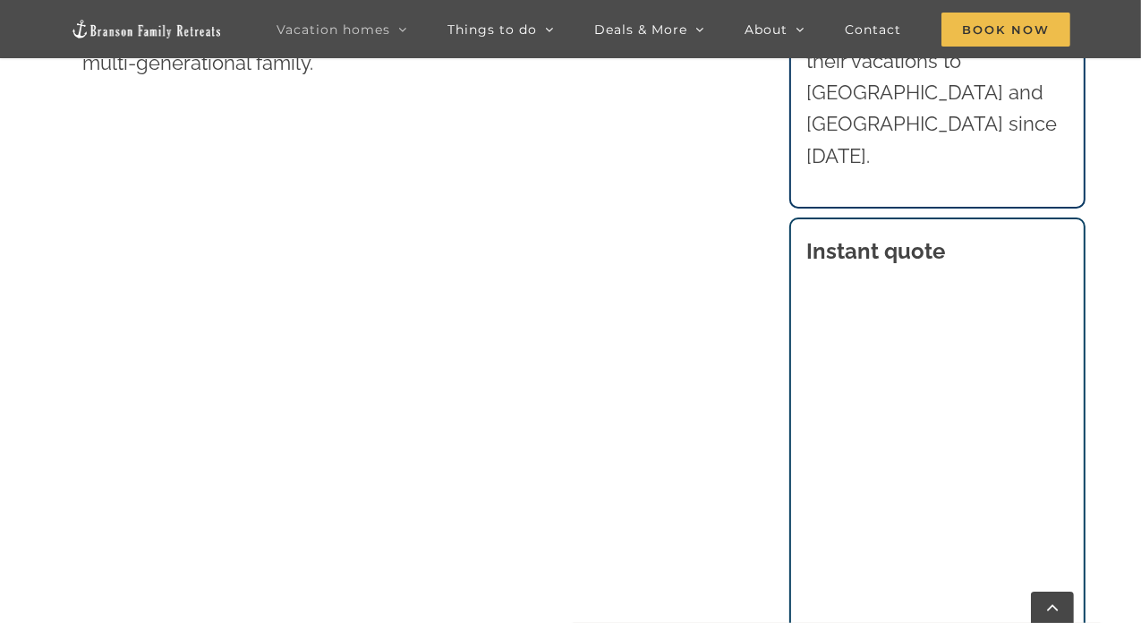
scroll to position [985, 0]
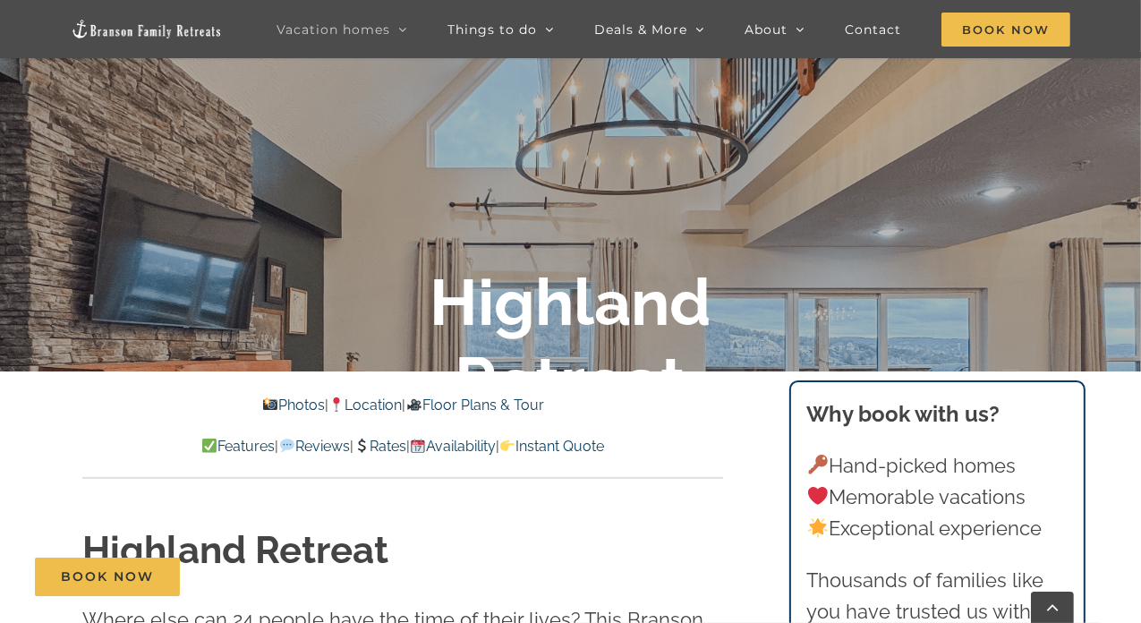
scroll to position [358, 0]
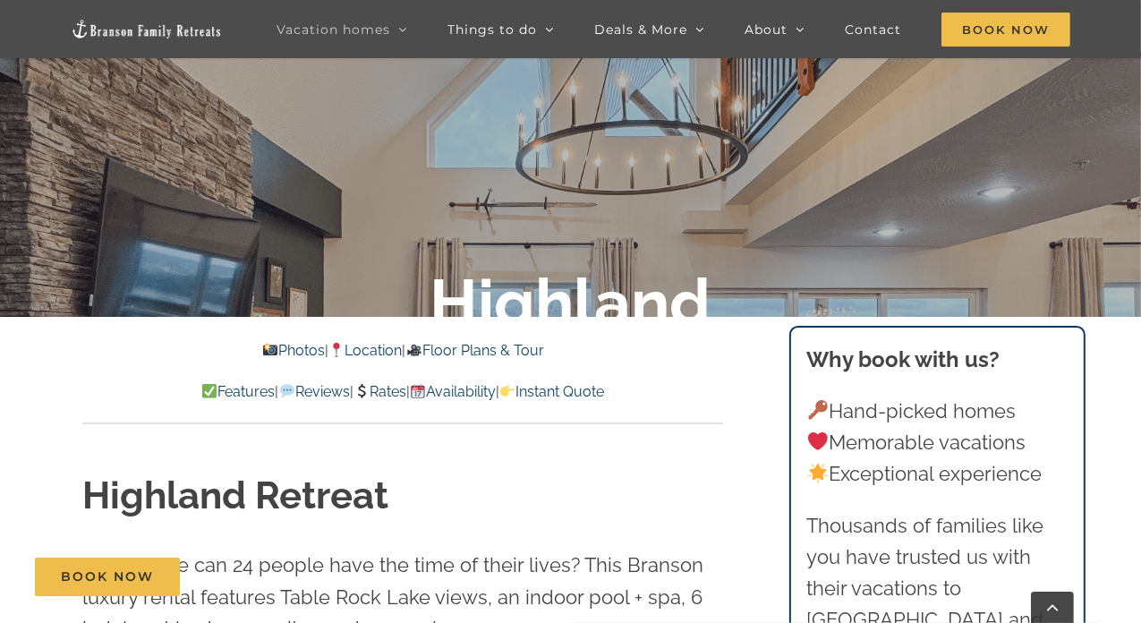
click at [266, 346] on link "Photos" at bounding box center [293, 350] width 63 height 17
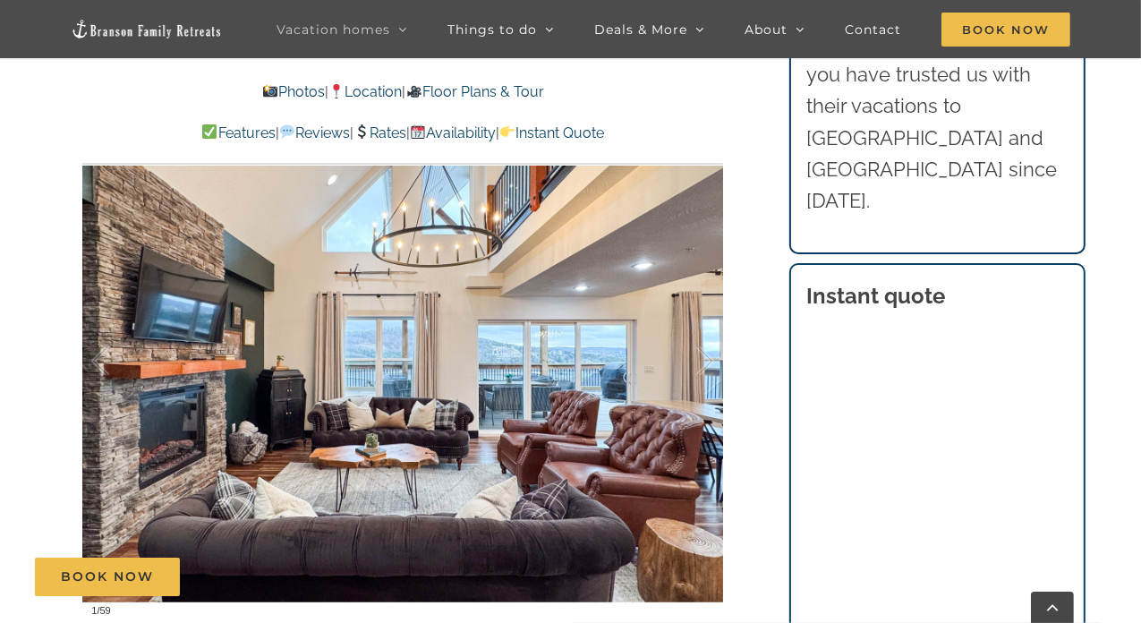
scroll to position [1289, 0]
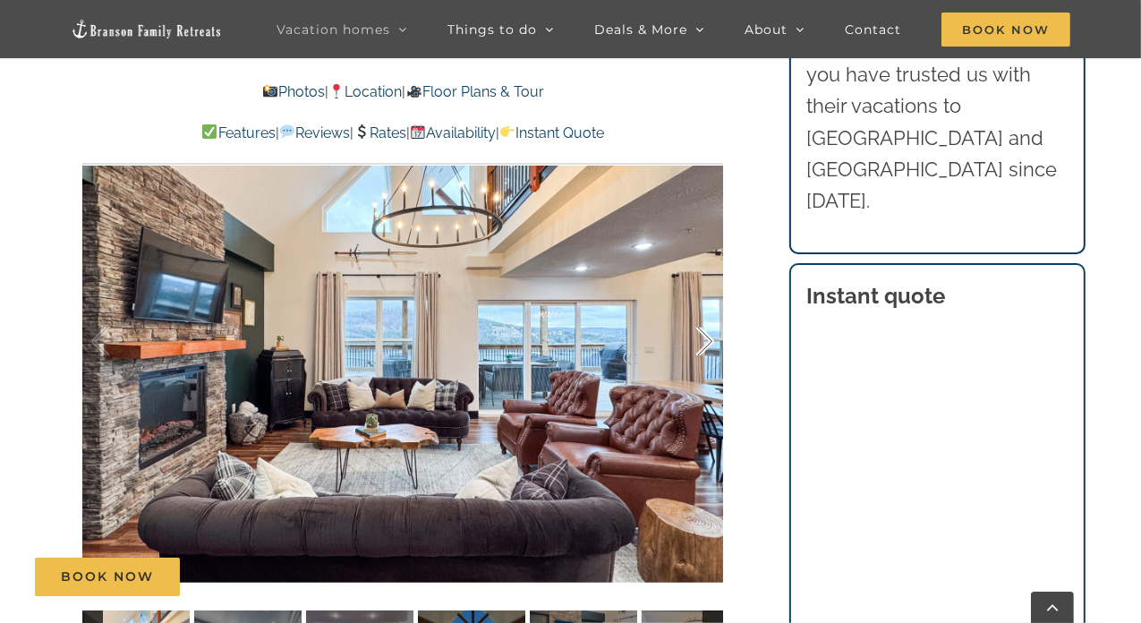
click at [704, 337] on div at bounding box center [686, 341] width 55 height 111
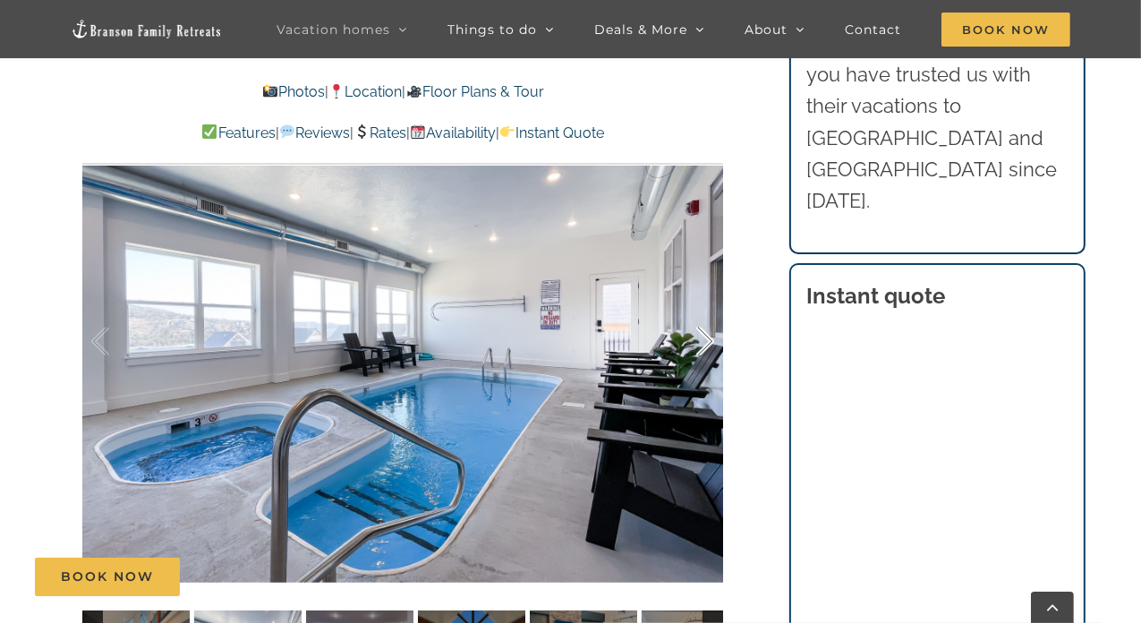
click at [704, 337] on div at bounding box center [686, 341] width 55 height 111
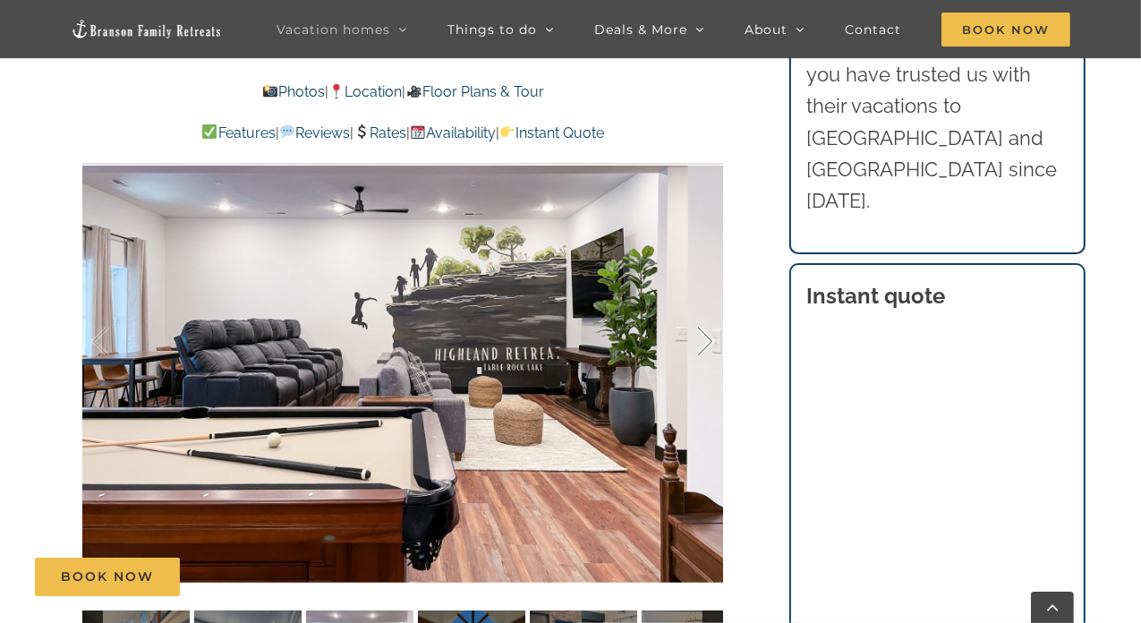
click at [704, 337] on div at bounding box center [686, 341] width 55 height 111
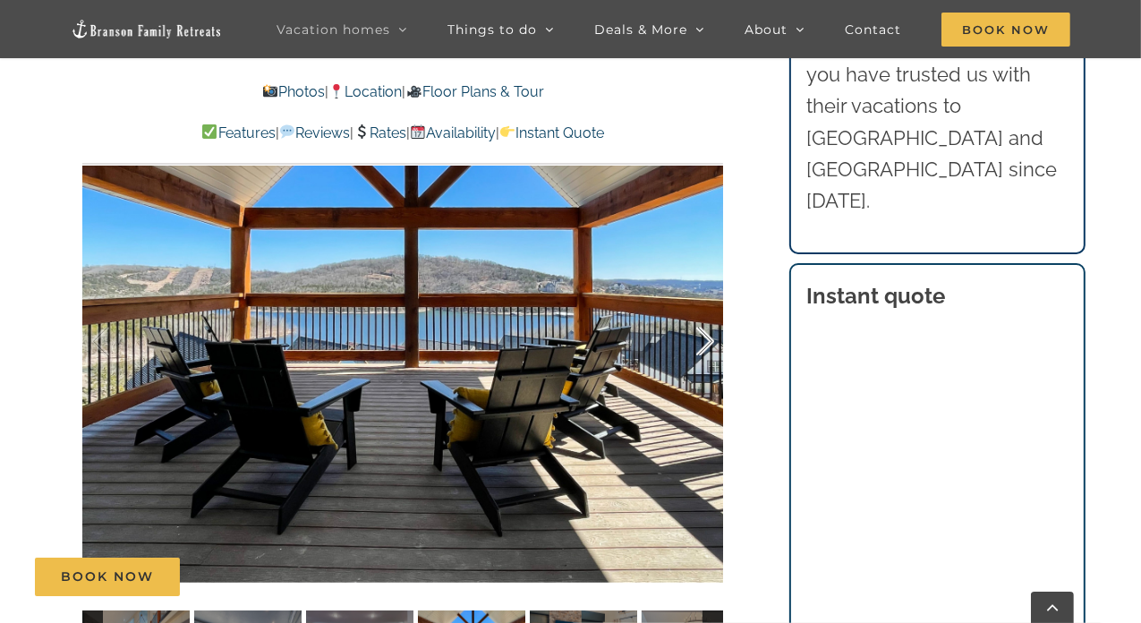
click at [704, 337] on div at bounding box center [686, 341] width 55 height 111
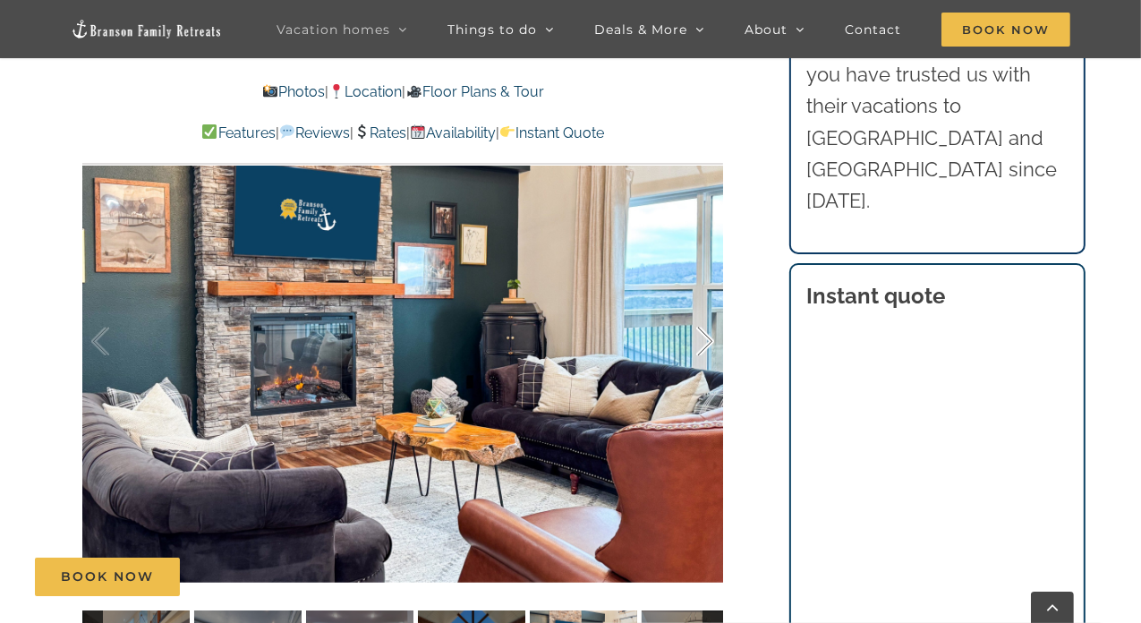
click at [704, 337] on div at bounding box center [686, 341] width 55 height 111
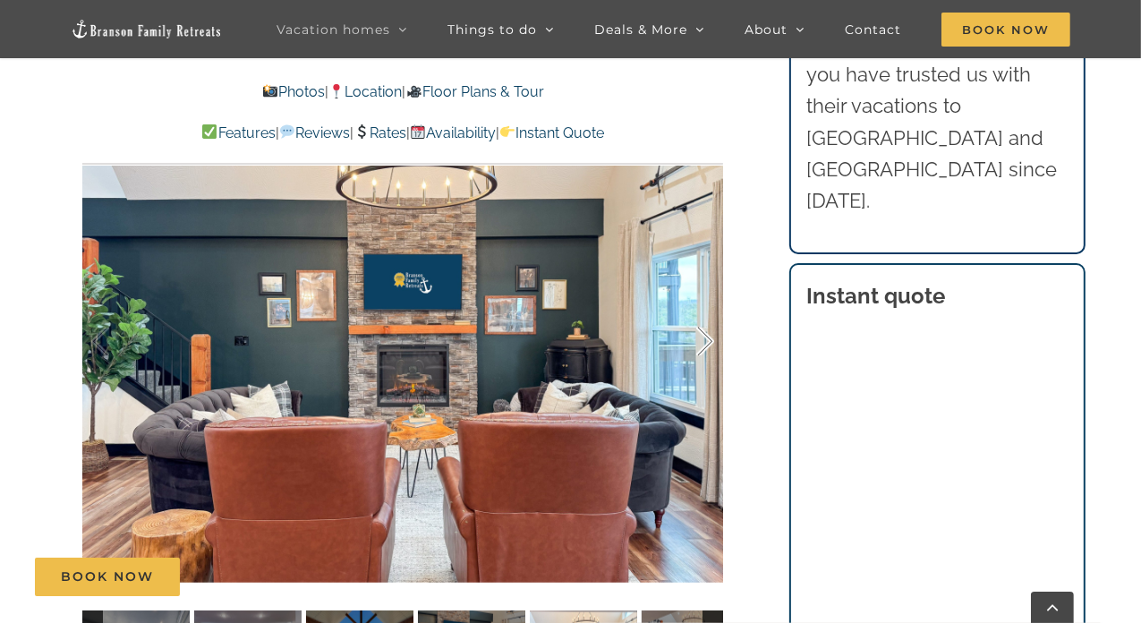
click at [704, 337] on div at bounding box center [686, 341] width 55 height 111
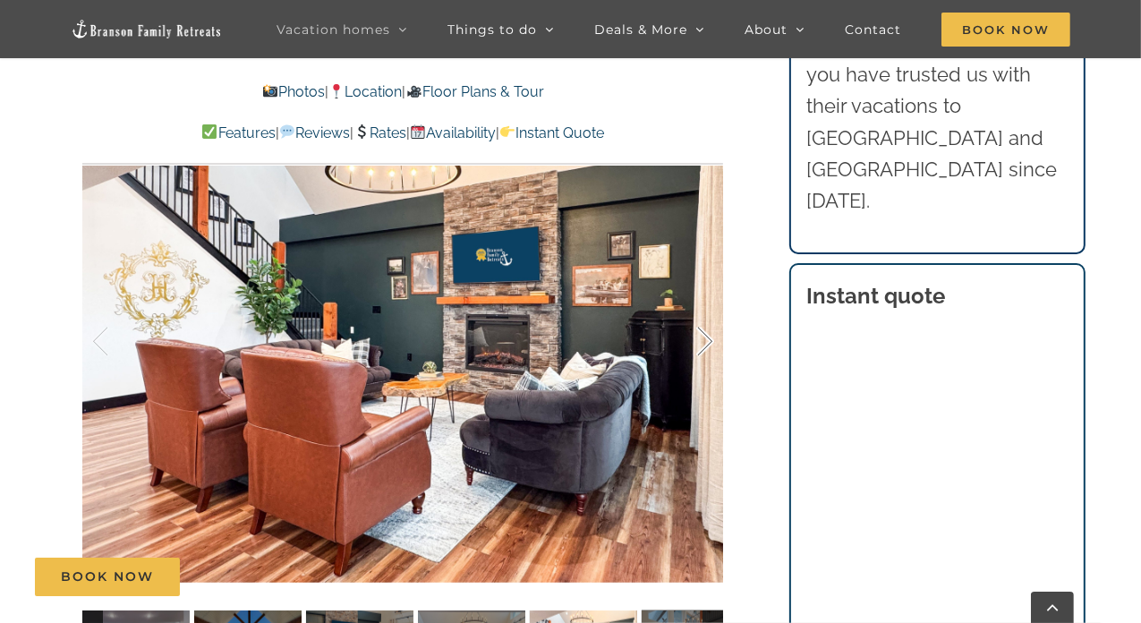
click at [704, 337] on div "7 / 59" at bounding box center [402, 342] width 641 height 526
click at [713, 334] on div at bounding box center [686, 341] width 55 height 111
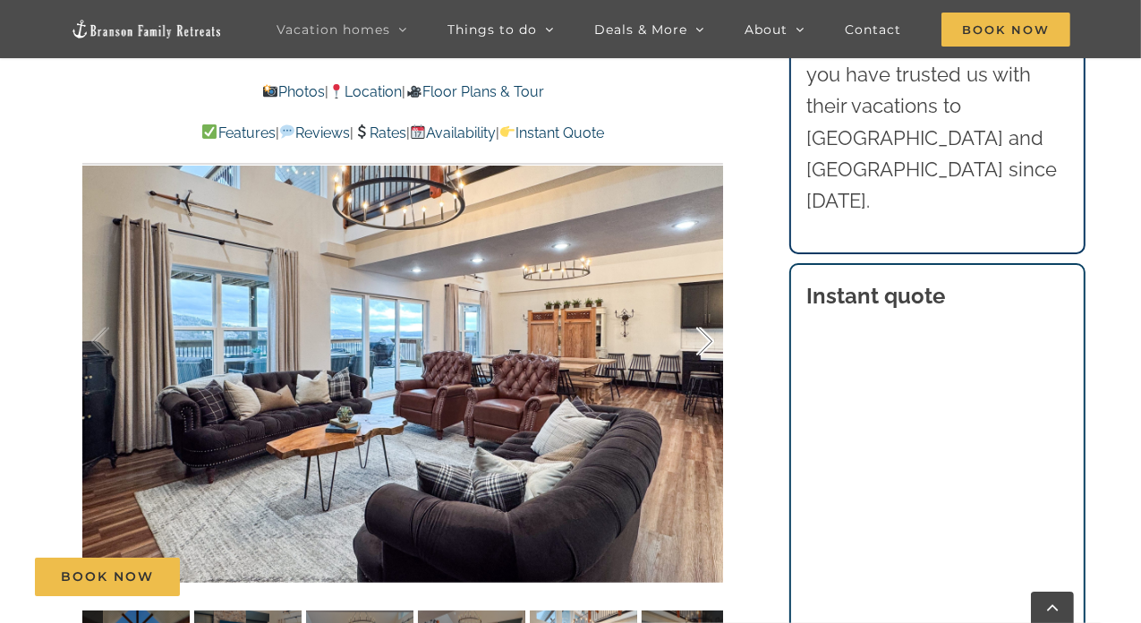
click at [705, 339] on div at bounding box center [686, 341] width 55 height 111
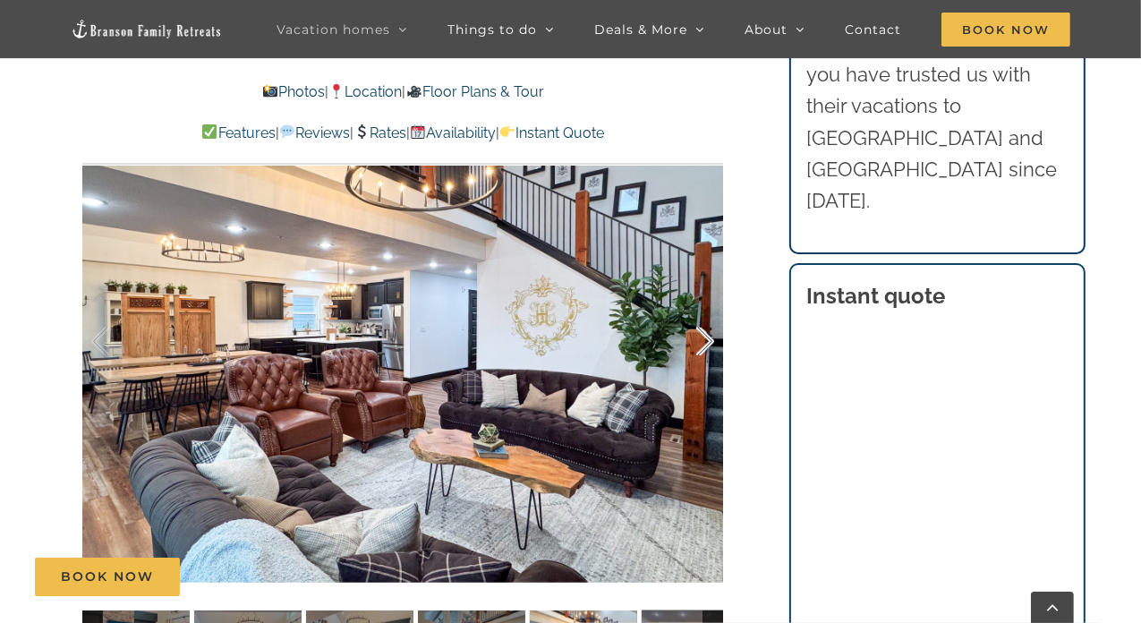
click at [703, 339] on div at bounding box center [686, 341] width 55 height 111
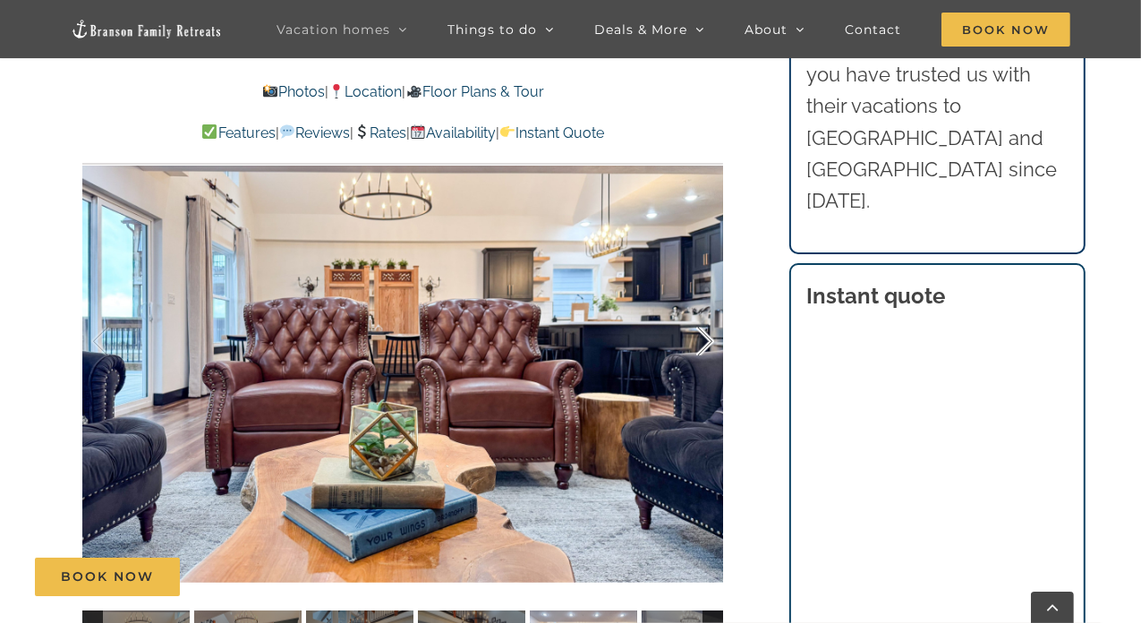
click at [703, 339] on div at bounding box center [686, 341] width 55 height 111
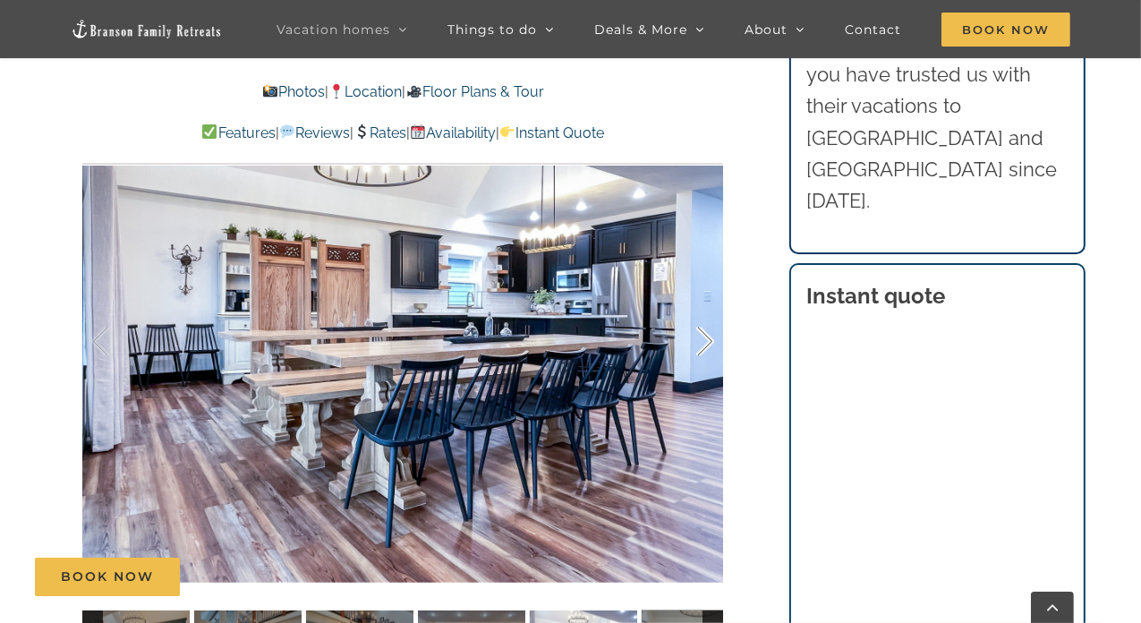
click at [703, 339] on div at bounding box center [686, 341] width 55 height 111
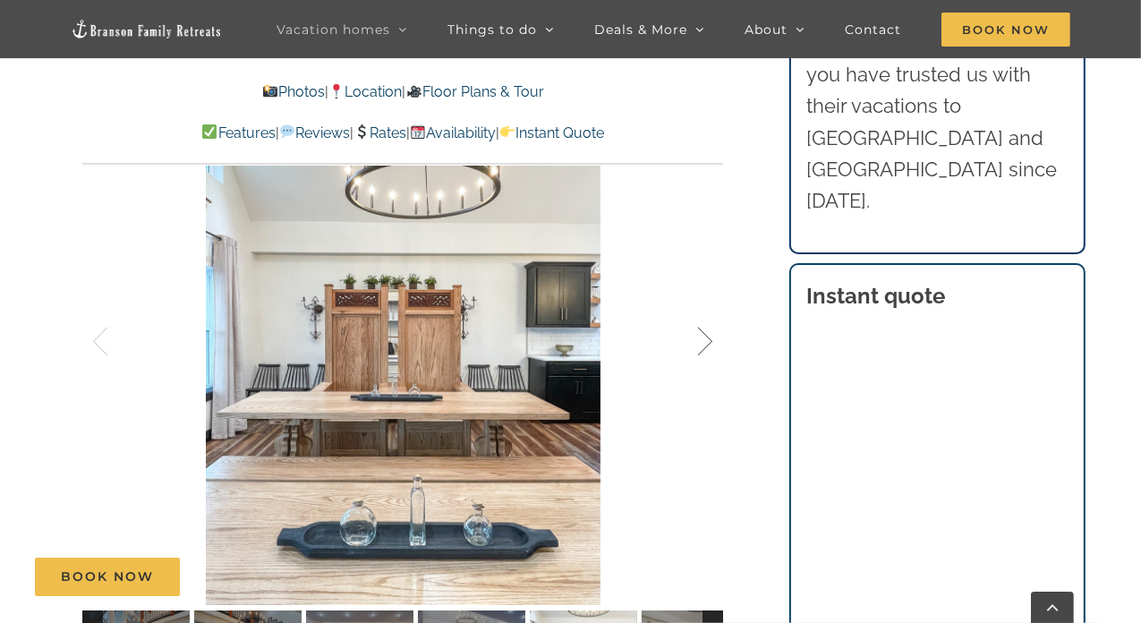
click at [703, 339] on div at bounding box center [686, 341] width 55 height 111
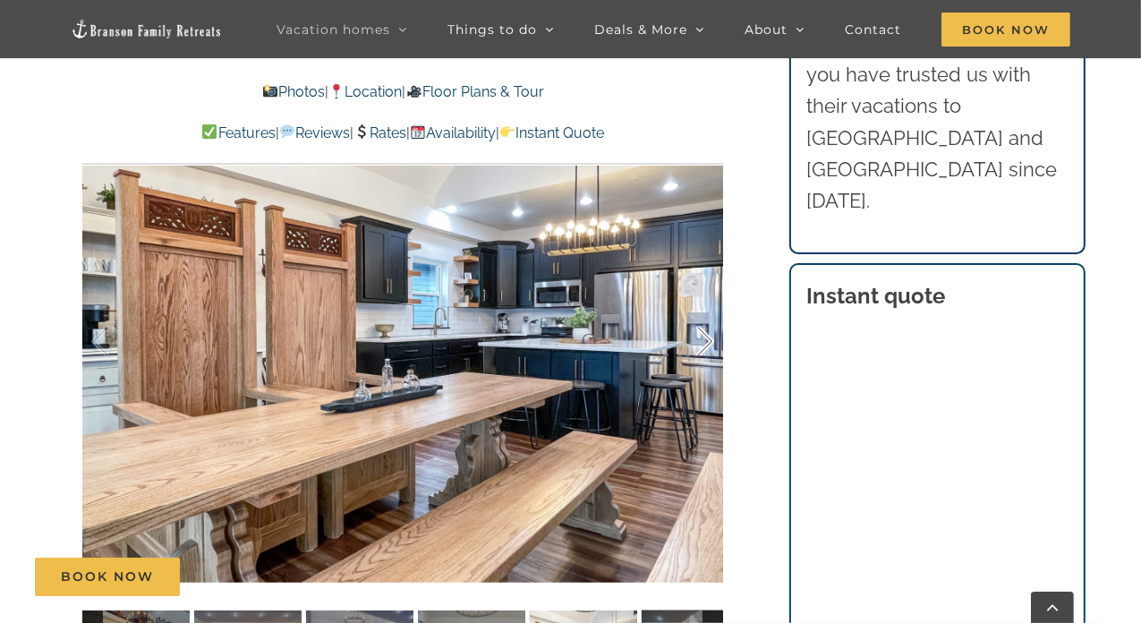
click at [703, 339] on div at bounding box center [686, 341] width 55 height 111
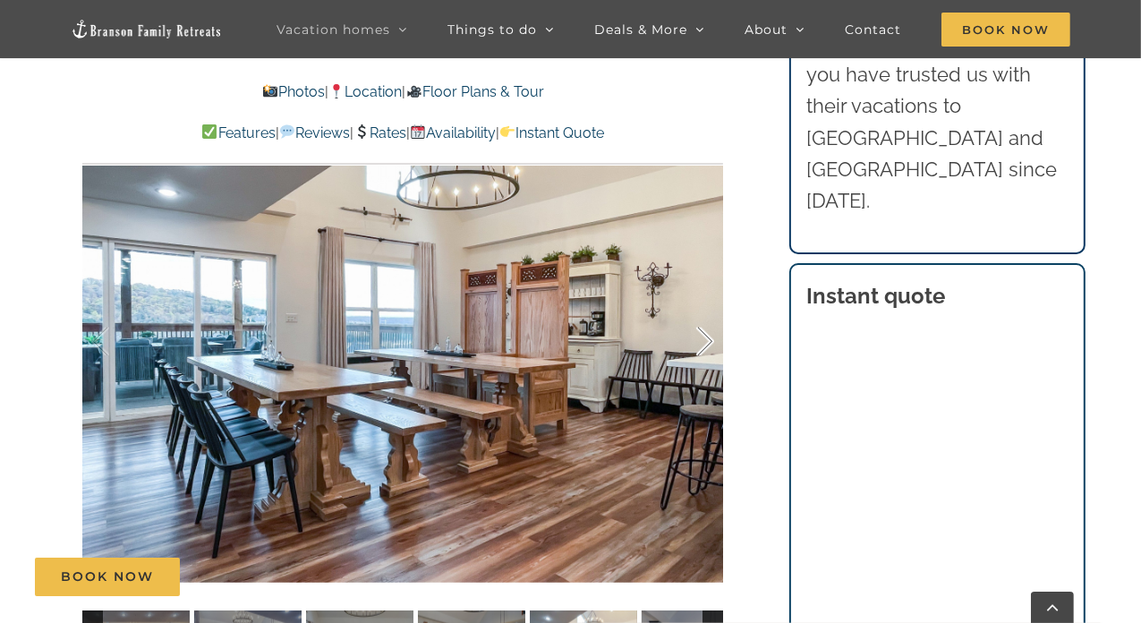
click at [703, 339] on div at bounding box center [686, 341] width 55 height 111
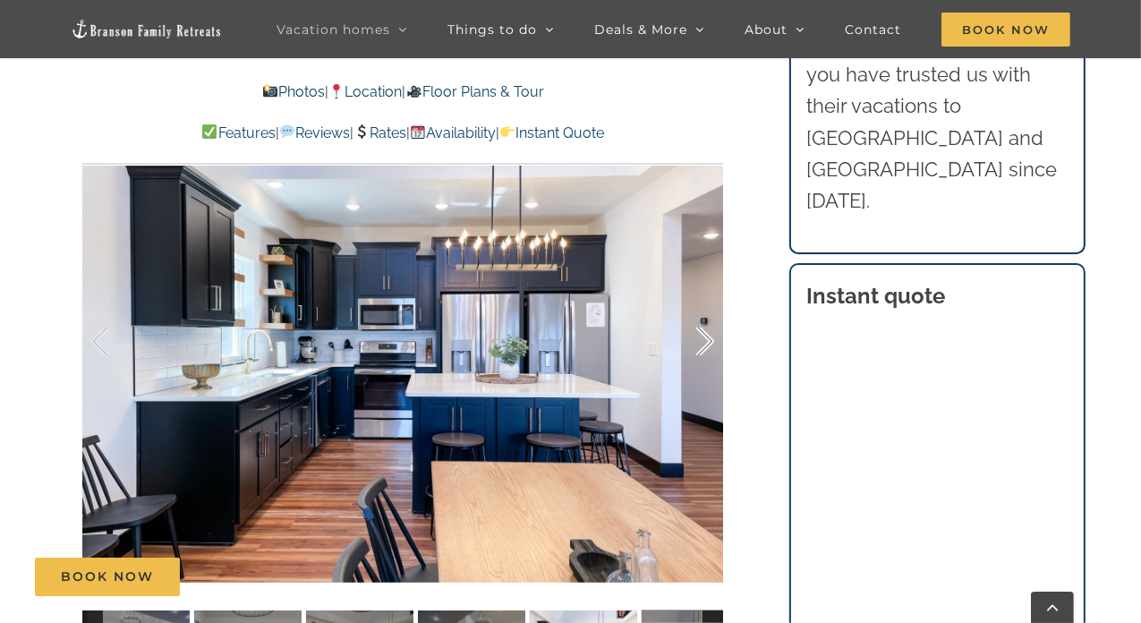
click at [703, 339] on div at bounding box center [686, 341] width 55 height 111
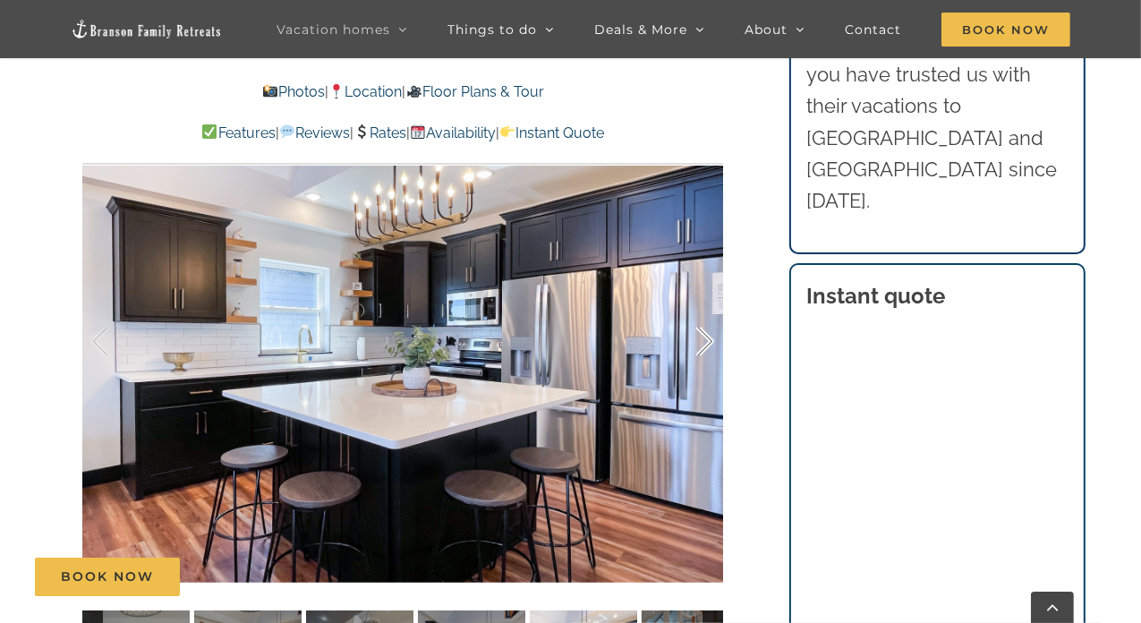
click at [703, 339] on div at bounding box center [686, 341] width 55 height 111
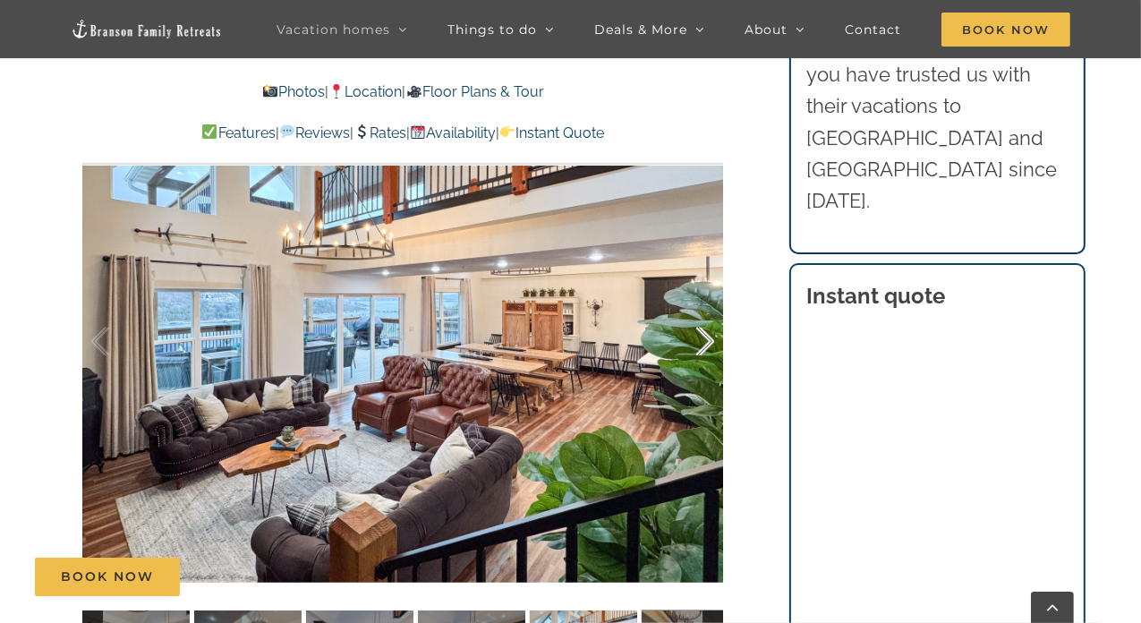
click at [703, 339] on div at bounding box center [686, 341] width 55 height 111
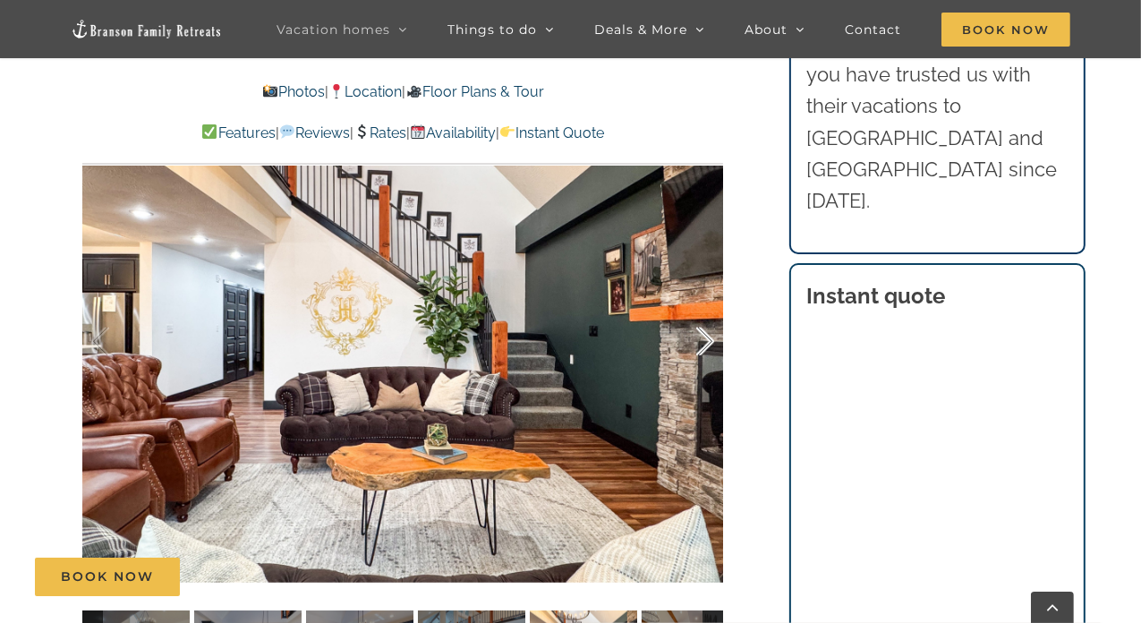
click at [703, 339] on div at bounding box center [686, 341] width 55 height 111
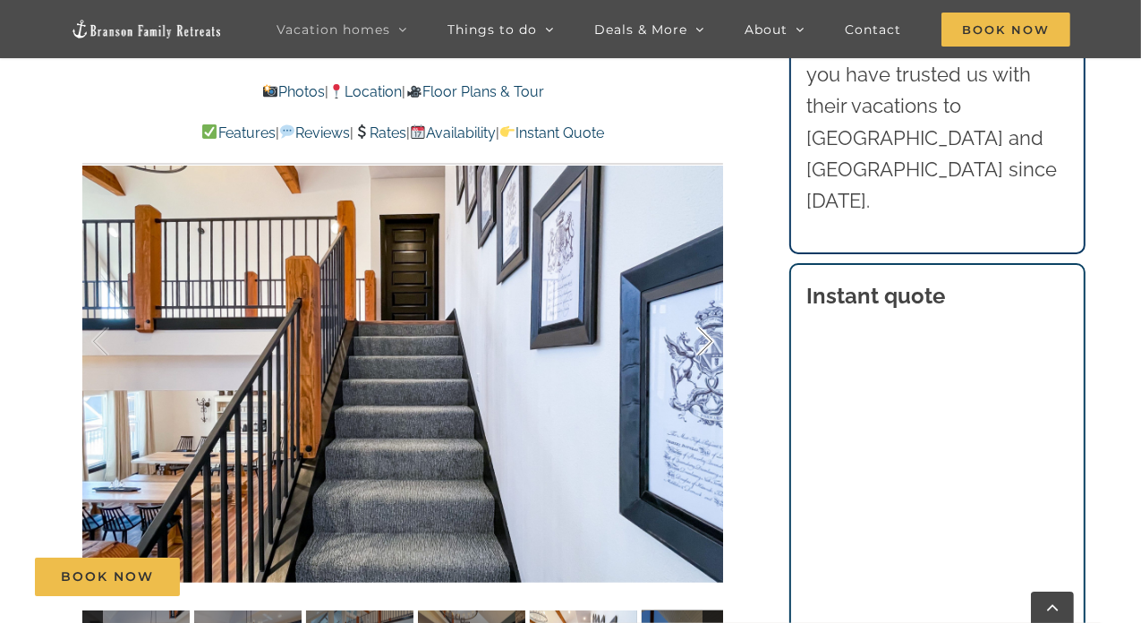
click at [703, 339] on div at bounding box center [686, 341] width 55 height 111
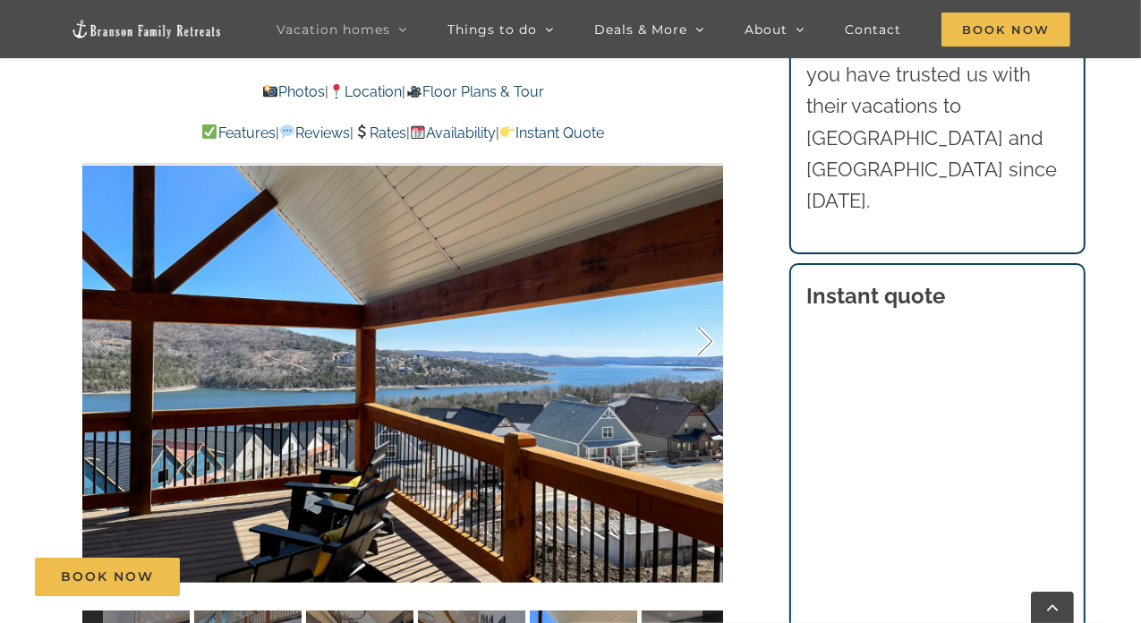
click at [703, 339] on div at bounding box center [686, 341] width 55 height 111
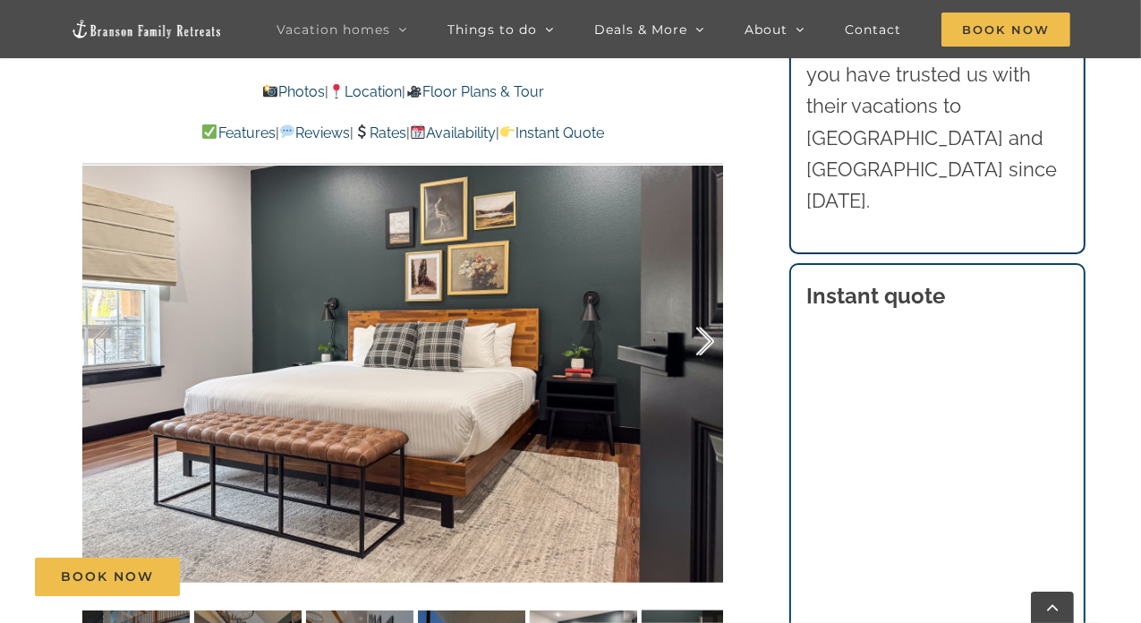
click at [703, 339] on div at bounding box center [686, 341] width 55 height 111
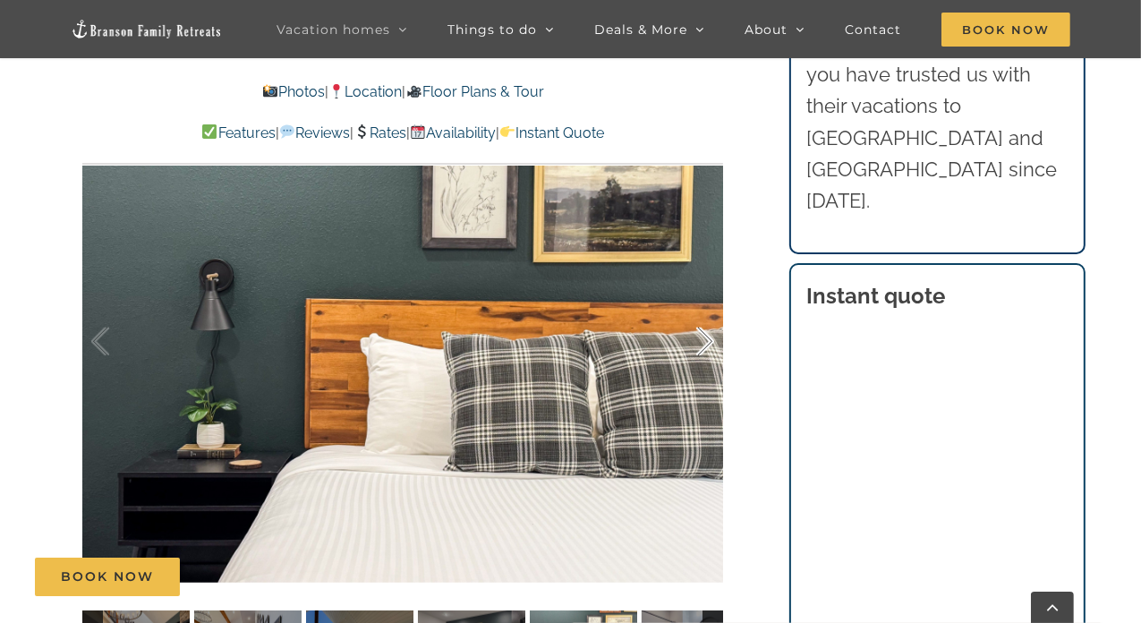
click at [703, 339] on div at bounding box center [686, 341] width 55 height 111
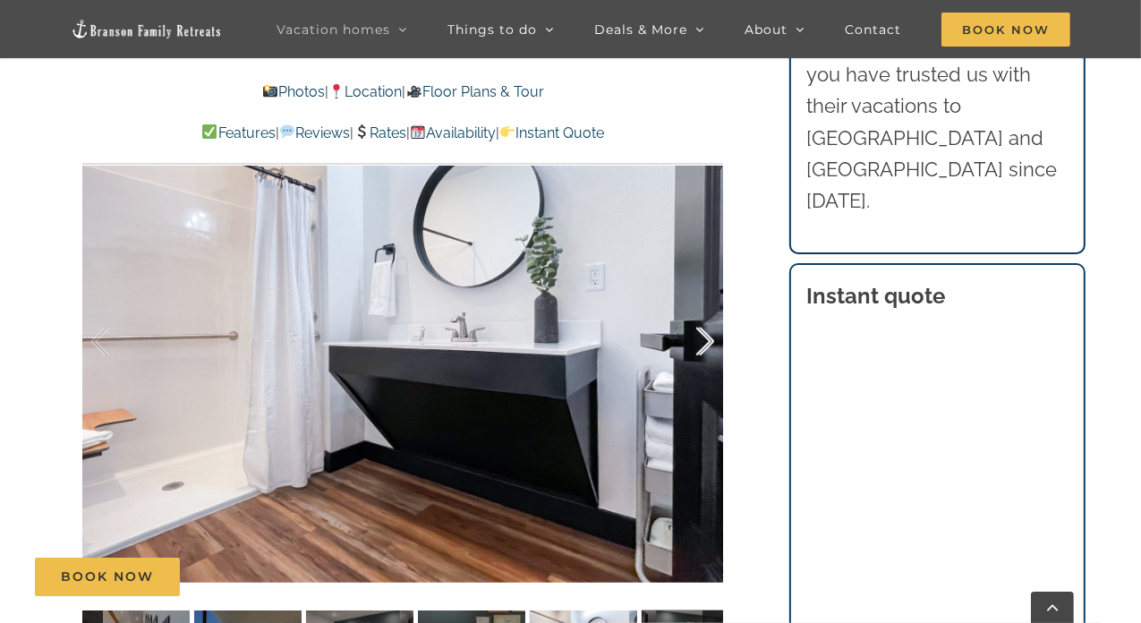
click at [703, 339] on div at bounding box center [686, 341] width 55 height 111
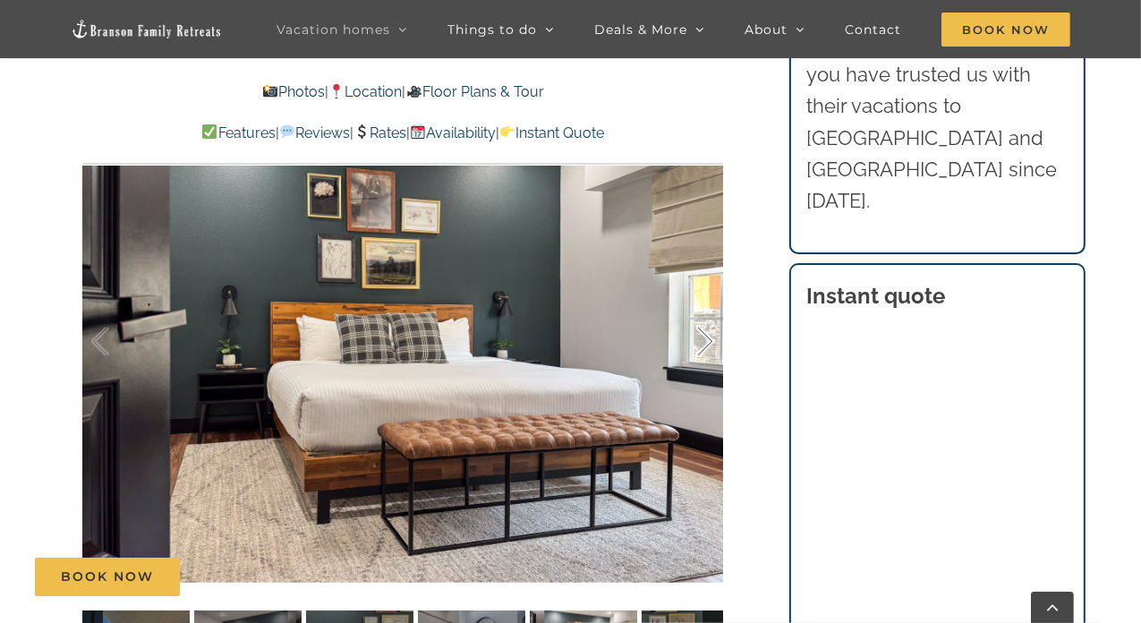
click at [703, 339] on div at bounding box center [686, 341] width 55 height 111
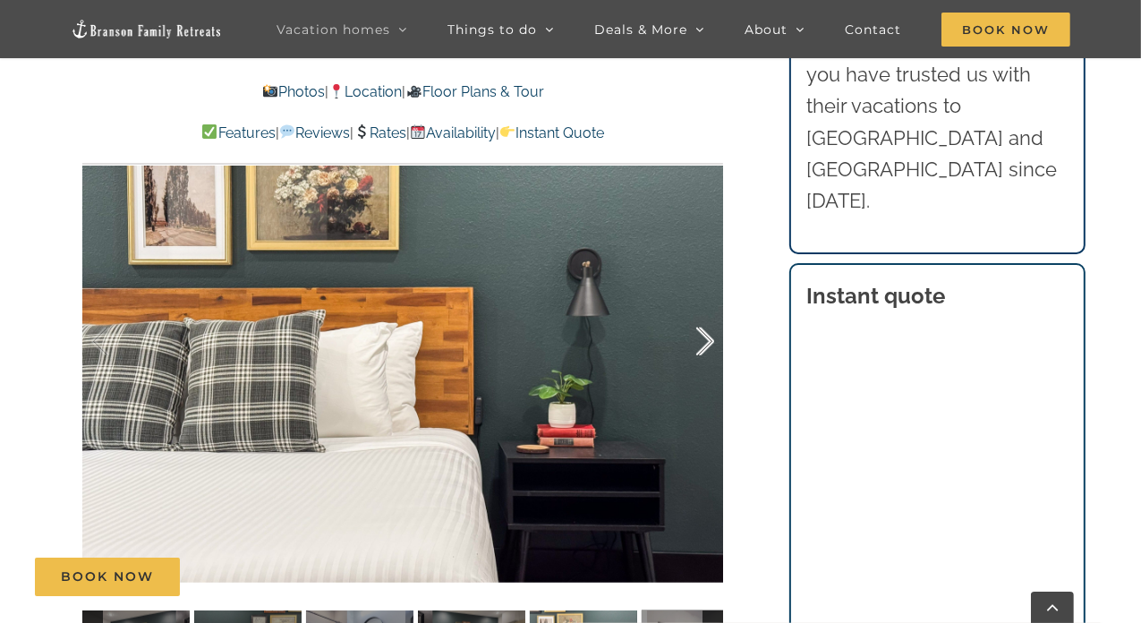
click at [703, 339] on div at bounding box center [686, 341] width 55 height 111
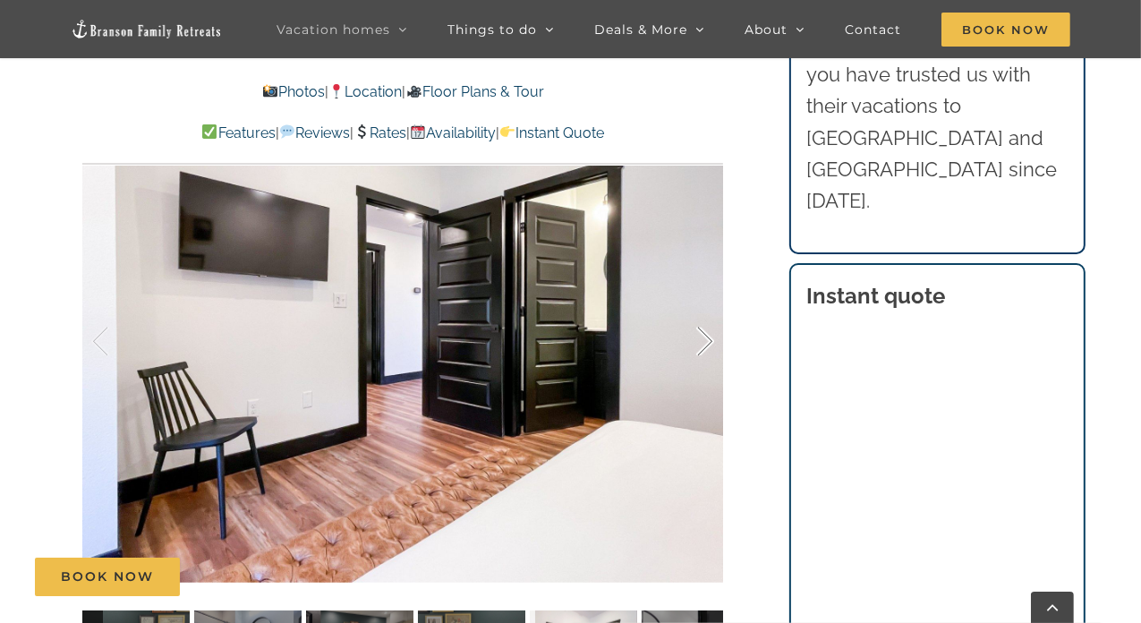
click at [703, 339] on div at bounding box center [686, 341] width 55 height 111
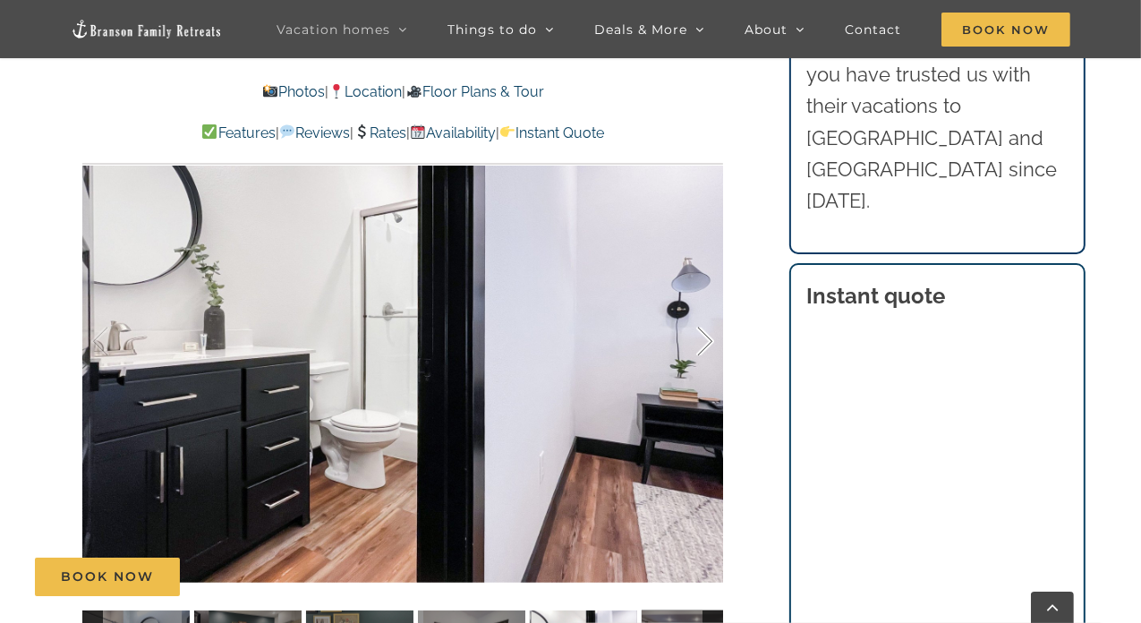
click at [703, 339] on div at bounding box center [686, 341] width 55 height 111
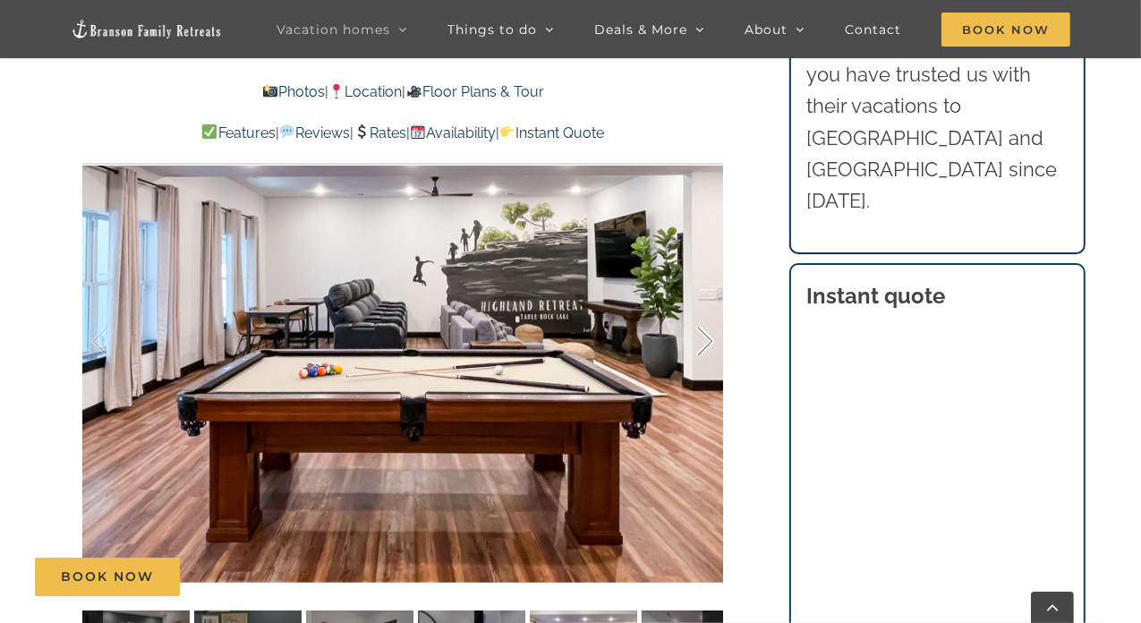
click at [703, 339] on div at bounding box center [686, 341] width 55 height 111
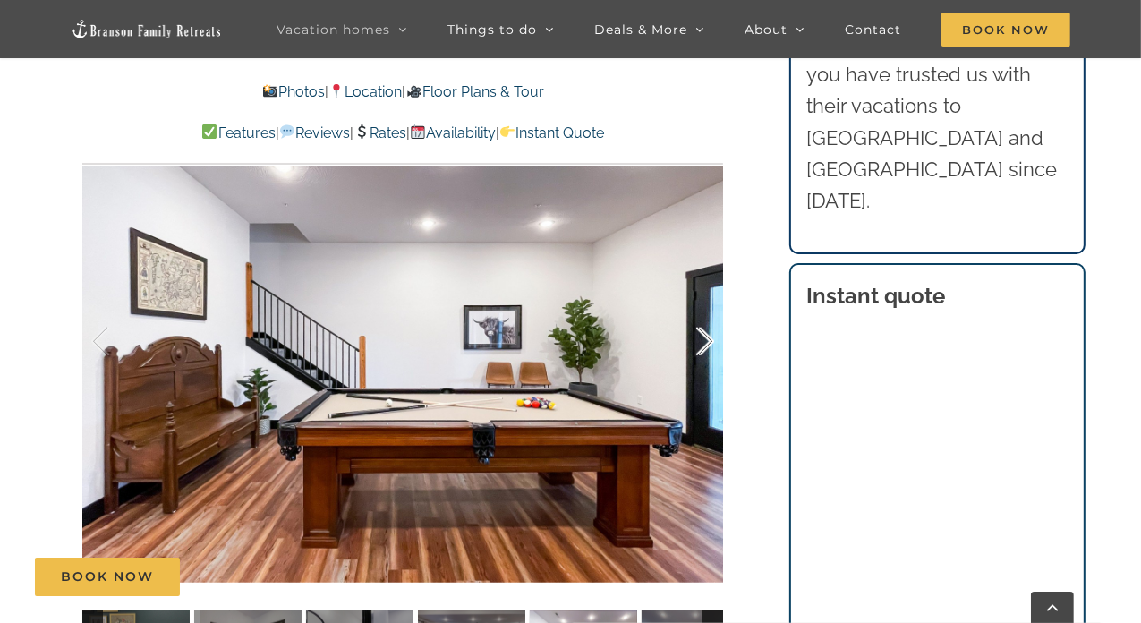
click at [703, 339] on div at bounding box center [686, 341] width 55 height 111
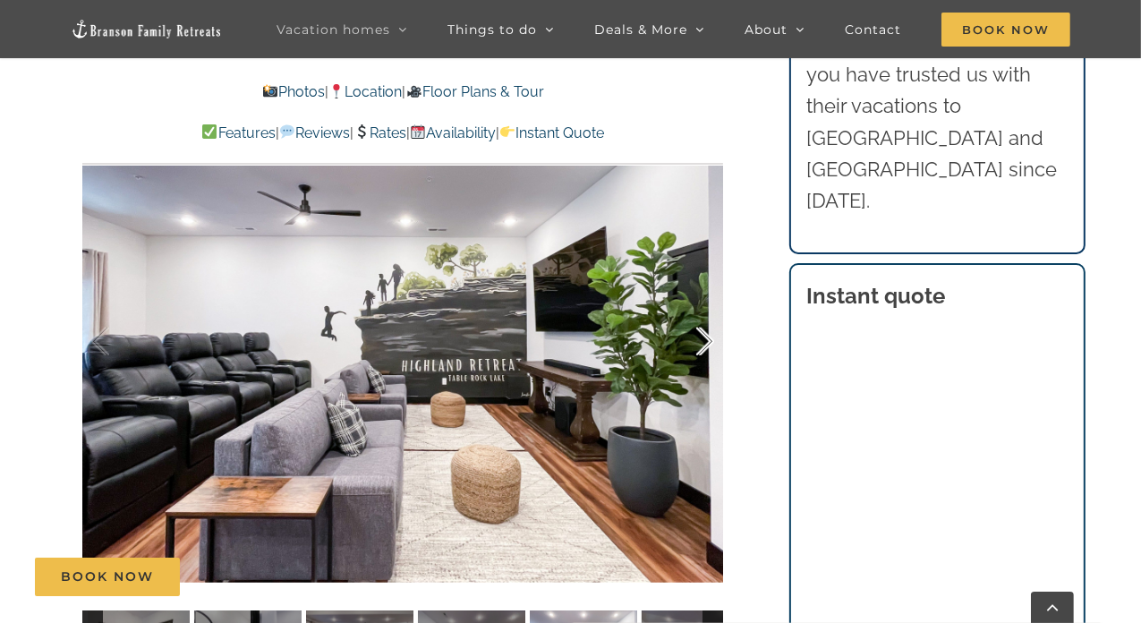
click at [703, 339] on div at bounding box center [686, 341] width 55 height 111
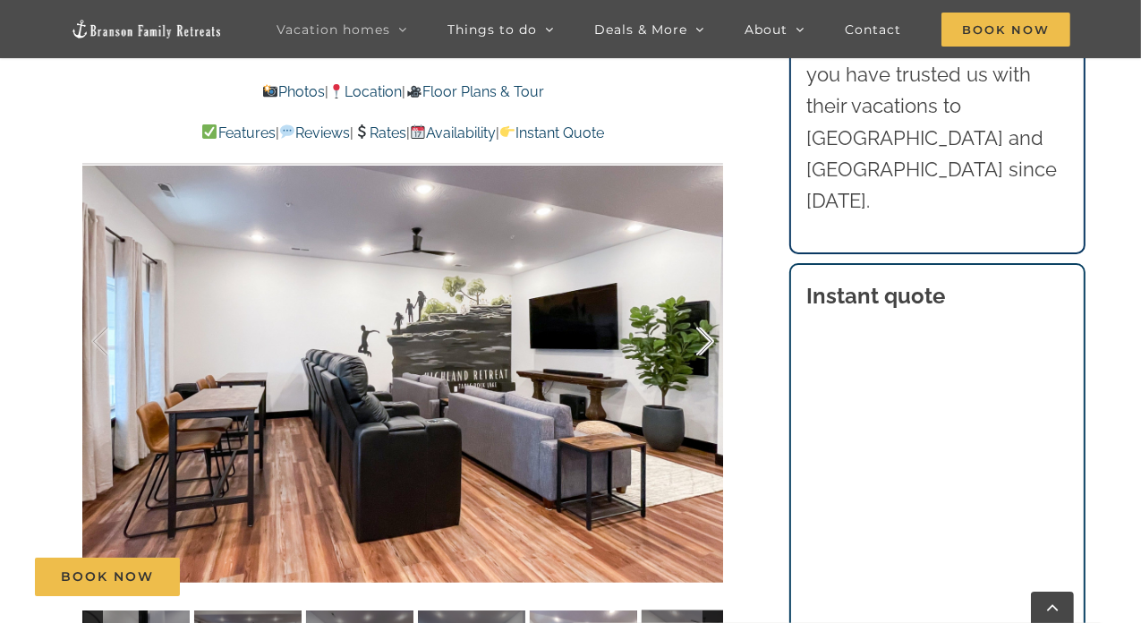
click at [703, 339] on div at bounding box center [686, 341] width 55 height 111
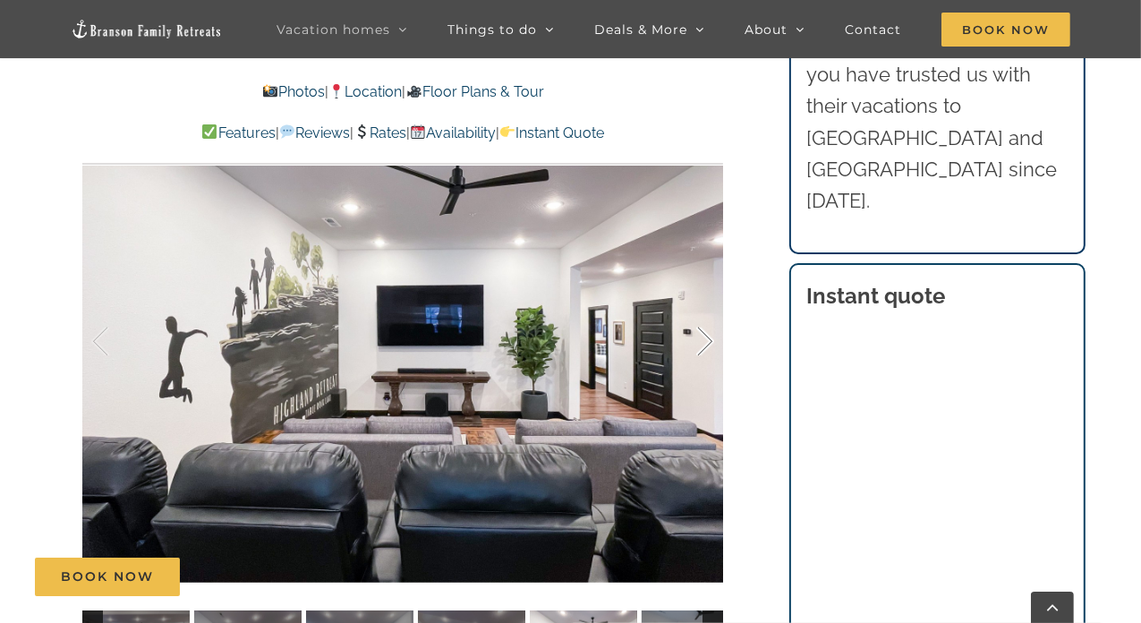
click at [703, 339] on div at bounding box center [686, 341] width 55 height 111
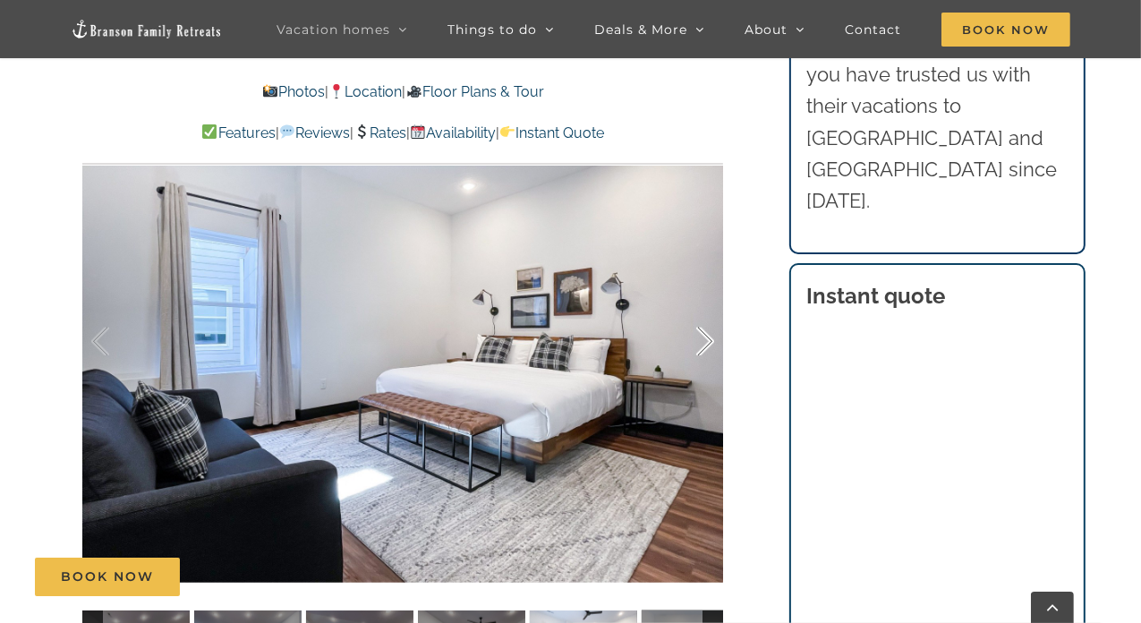
click at [703, 339] on div at bounding box center [686, 341] width 55 height 111
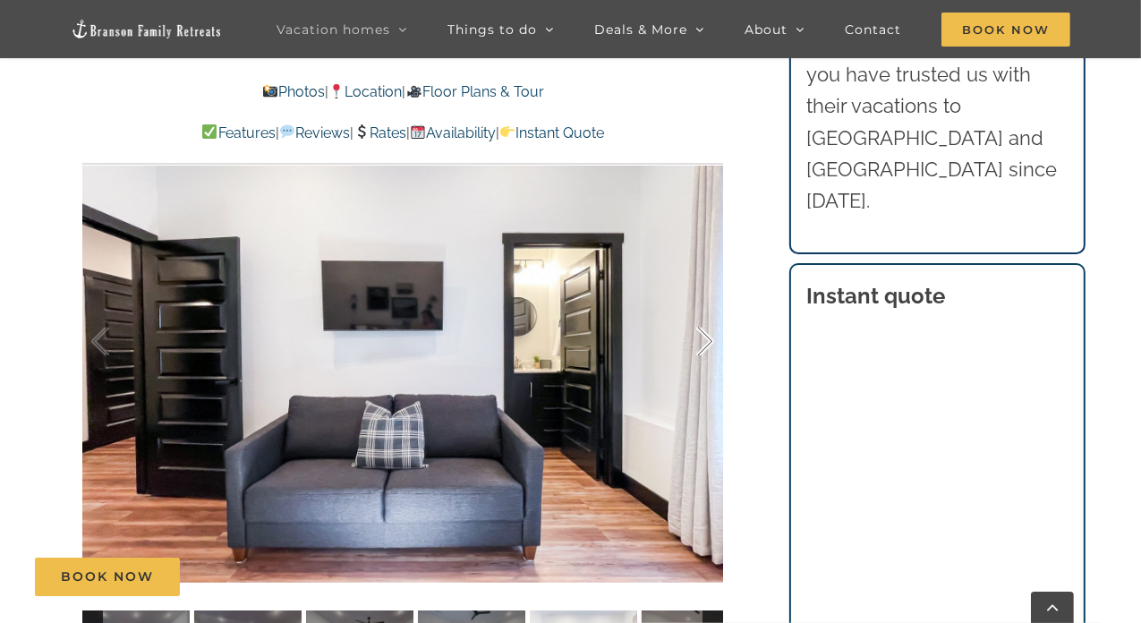
click at [703, 339] on div at bounding box center [686, 341] width 55 height 111
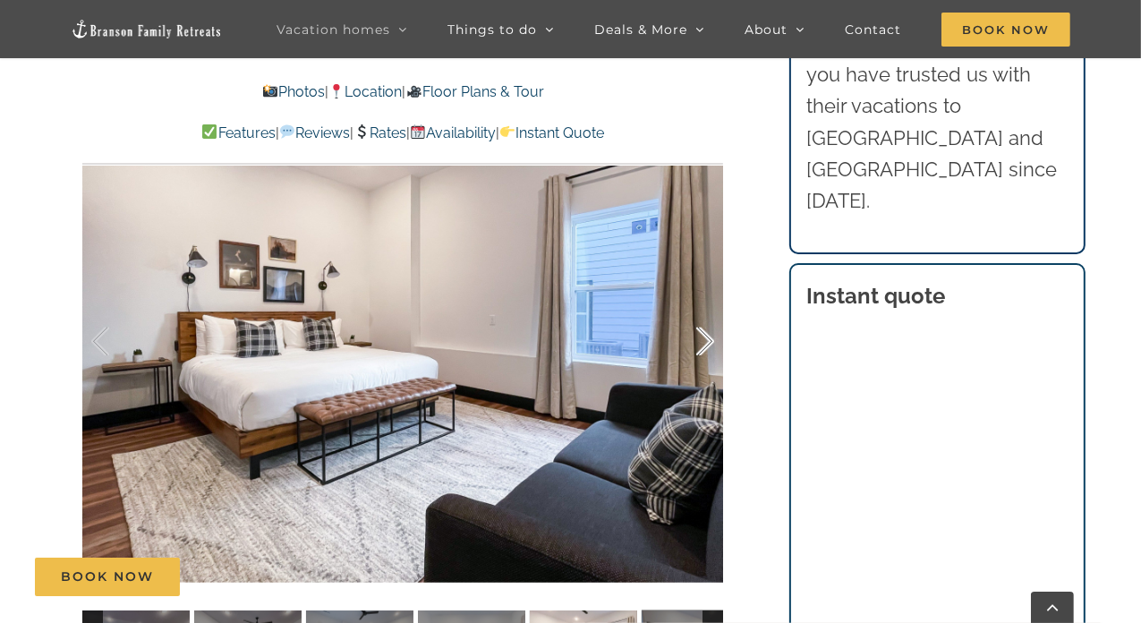
click at [703, 339] on div at bounding box center [686, 341] width 55 height 111
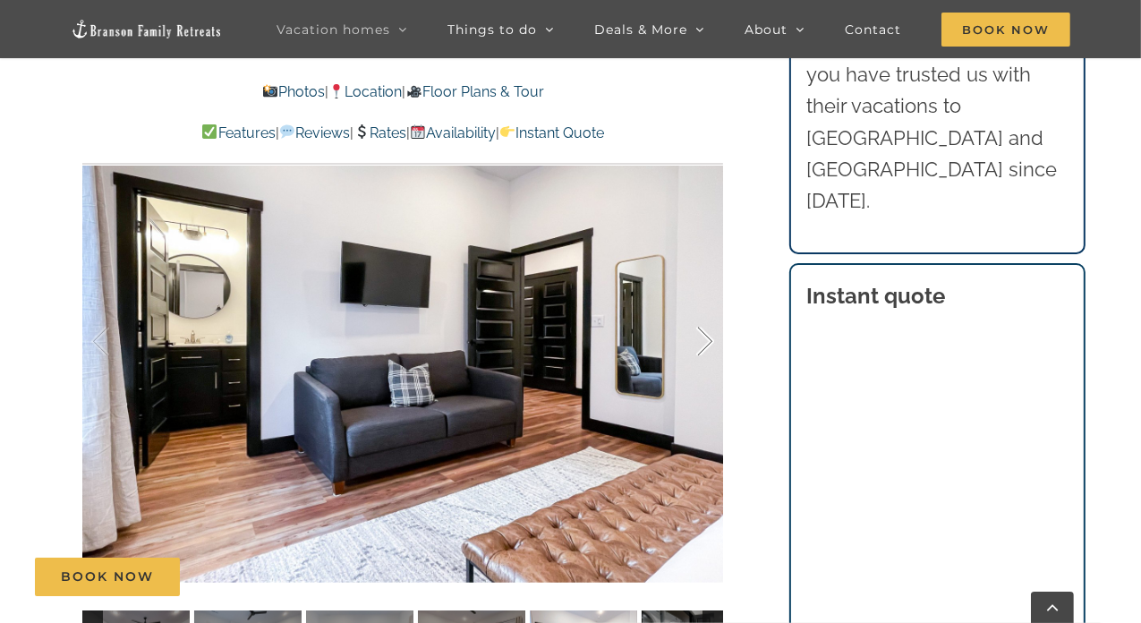
click at [703, 339] on div at bounding box center [686, 341] width 55 height 111
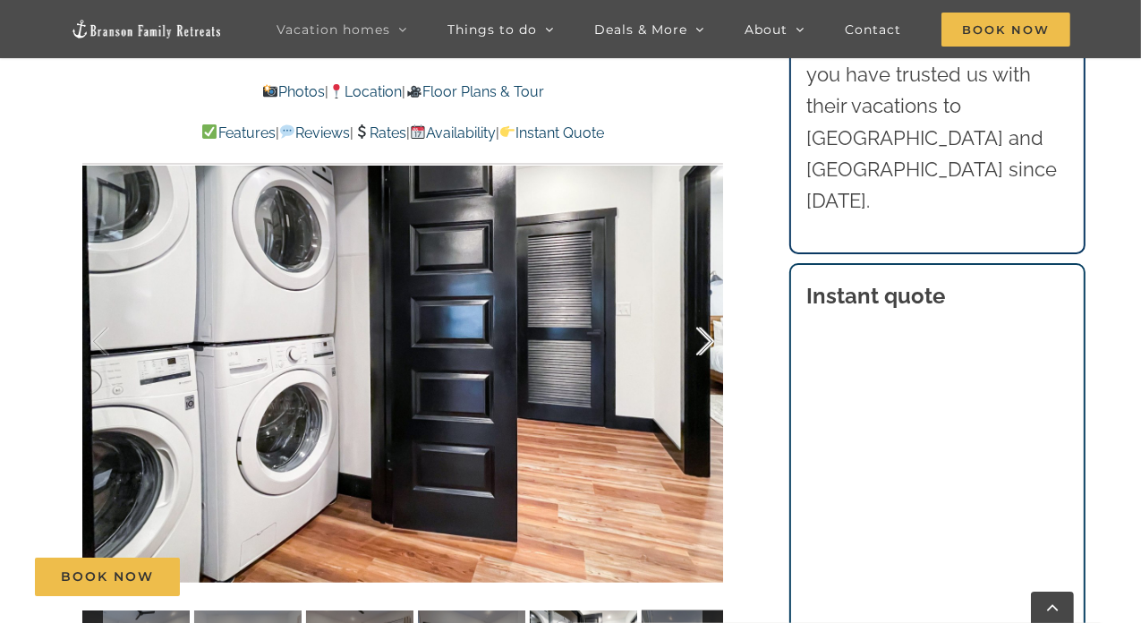
click at [703, 339] on div at bounding box center [686, 341] width 55 height 111
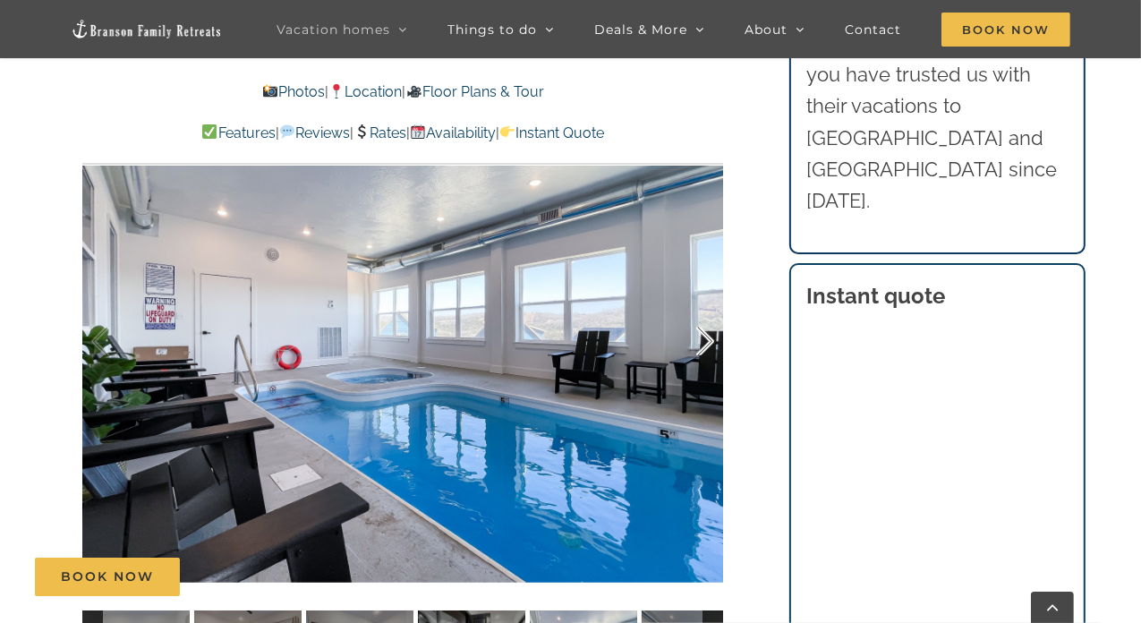
click at [703, 339] on div at bounding box center [686, 341] width 55 height 111
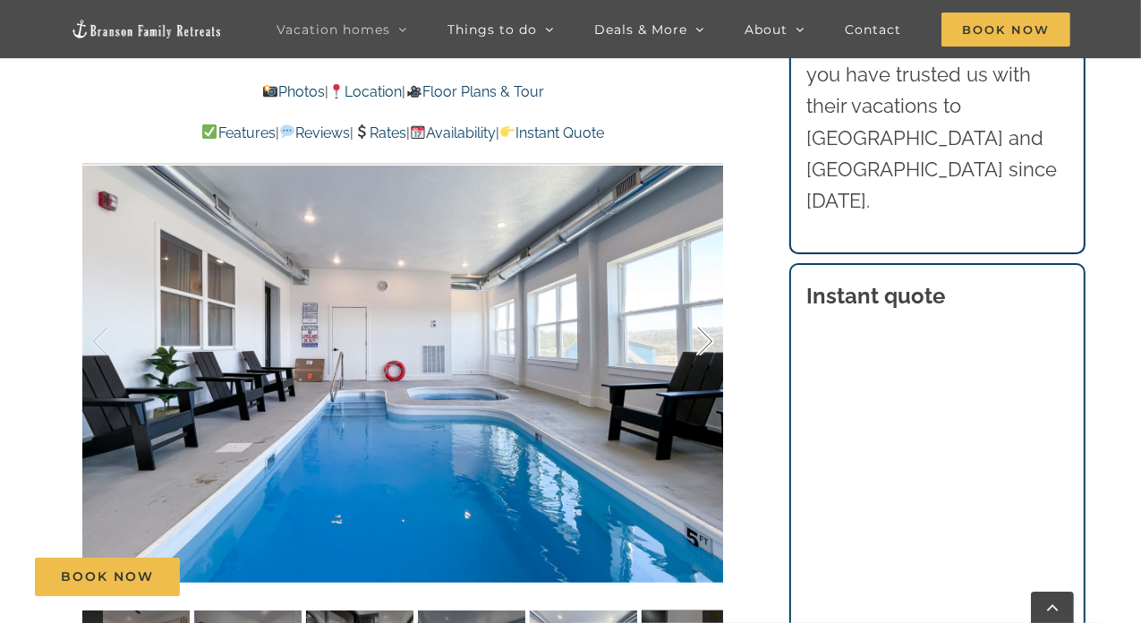
click at [703, 339] on div at bounding box center [686, 341] width 55 height 111
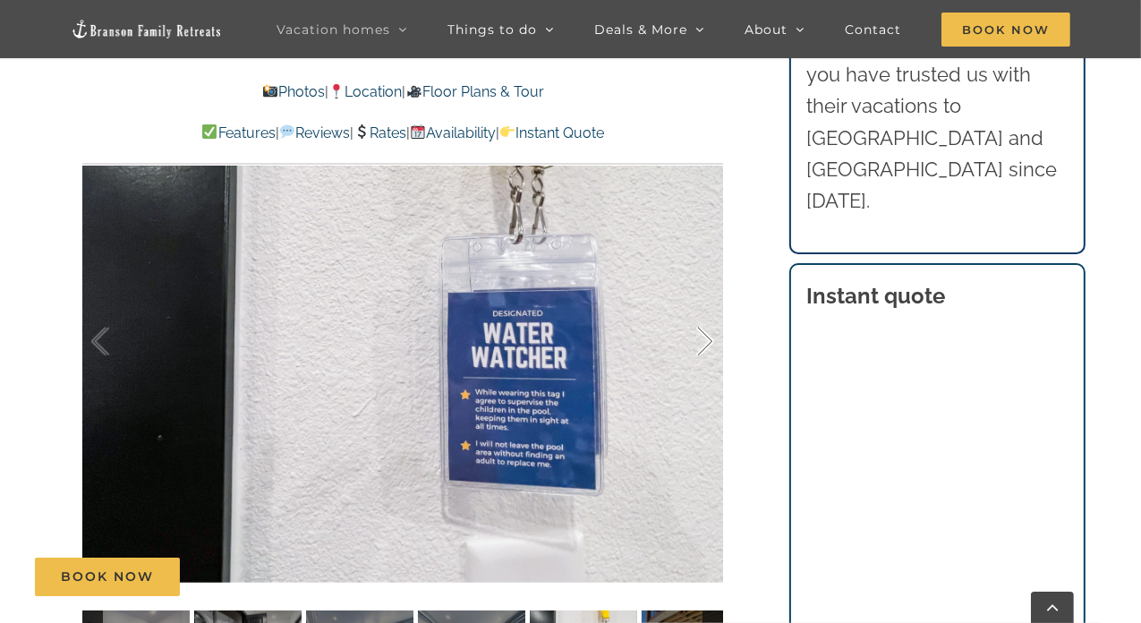
click at [703, 339] on div at bounding box center [686, 341] width 55 height 111
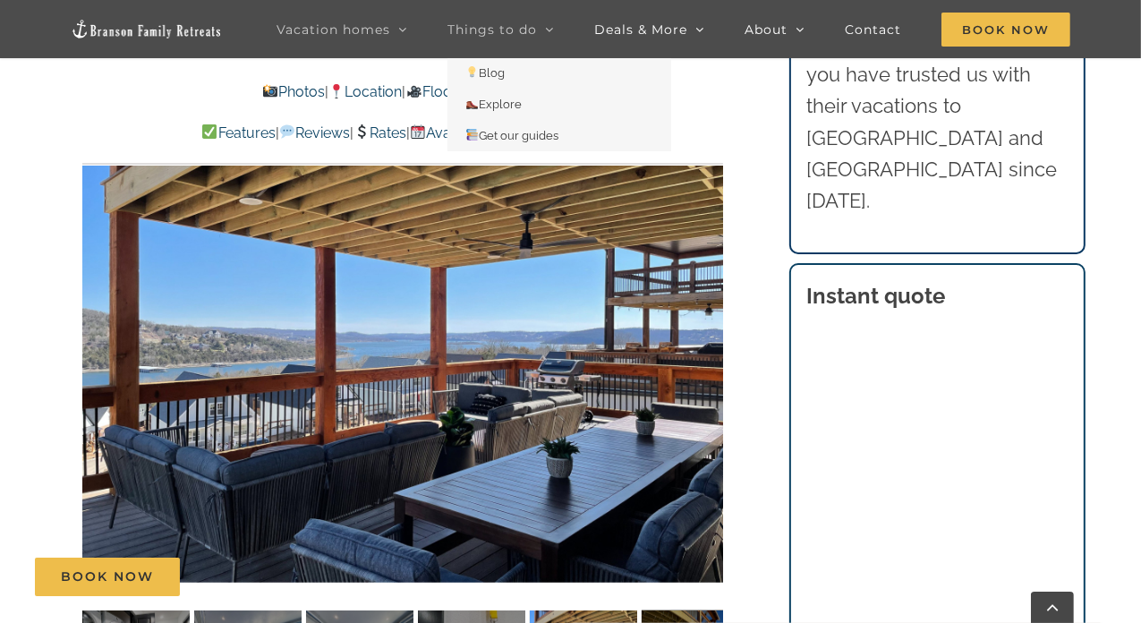
click at [526, 25] on span "Things to do" at bounding box center [493, 29] width 90 height 13
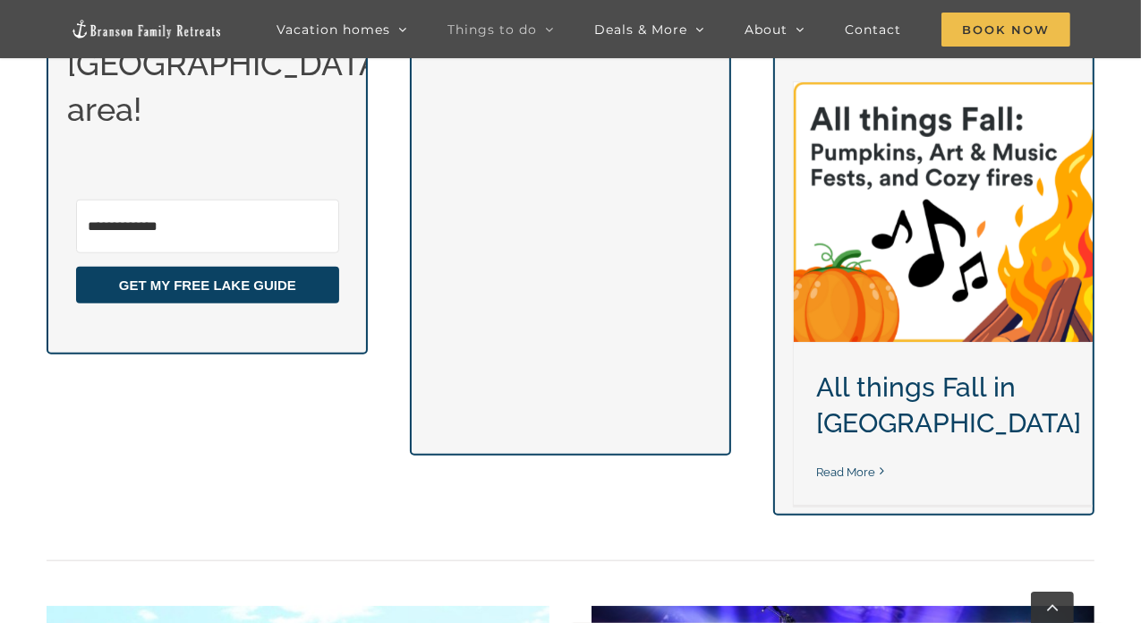
scroll to position [1432, 0]
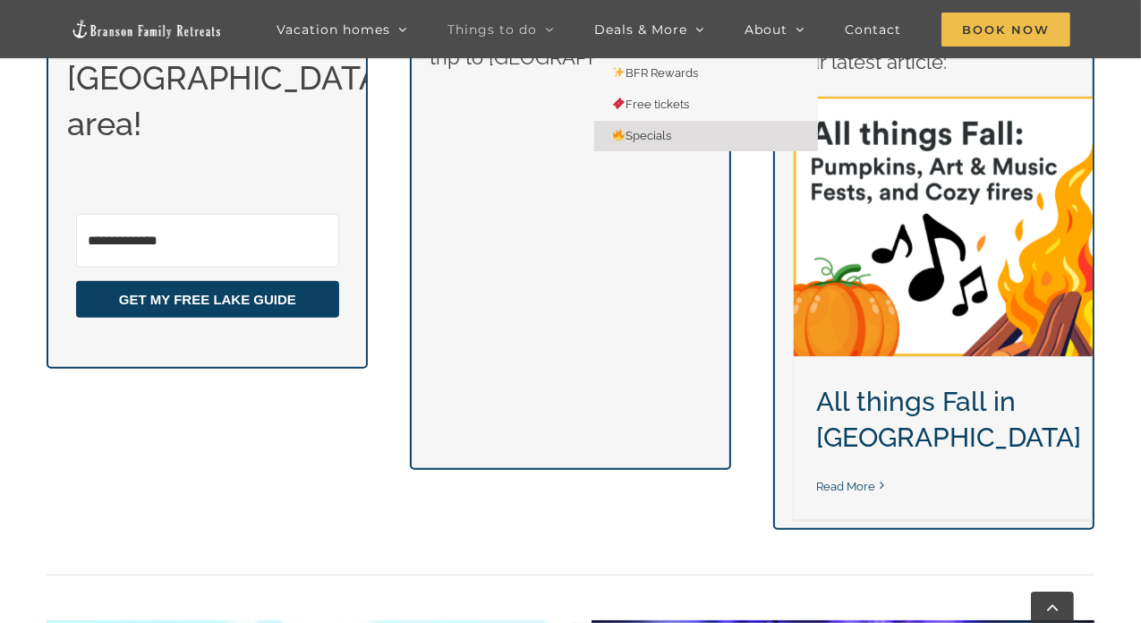
click at [668, 132] on span "Specials" at bounding box center [641, 135] width 59 height 13
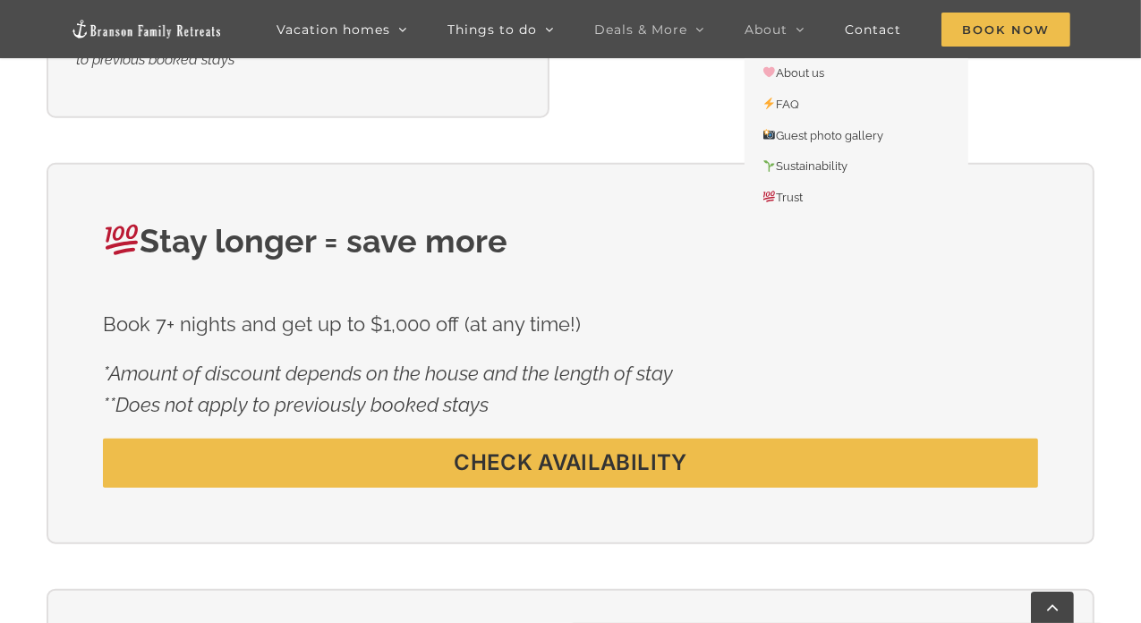
scroll to position [716, 0]
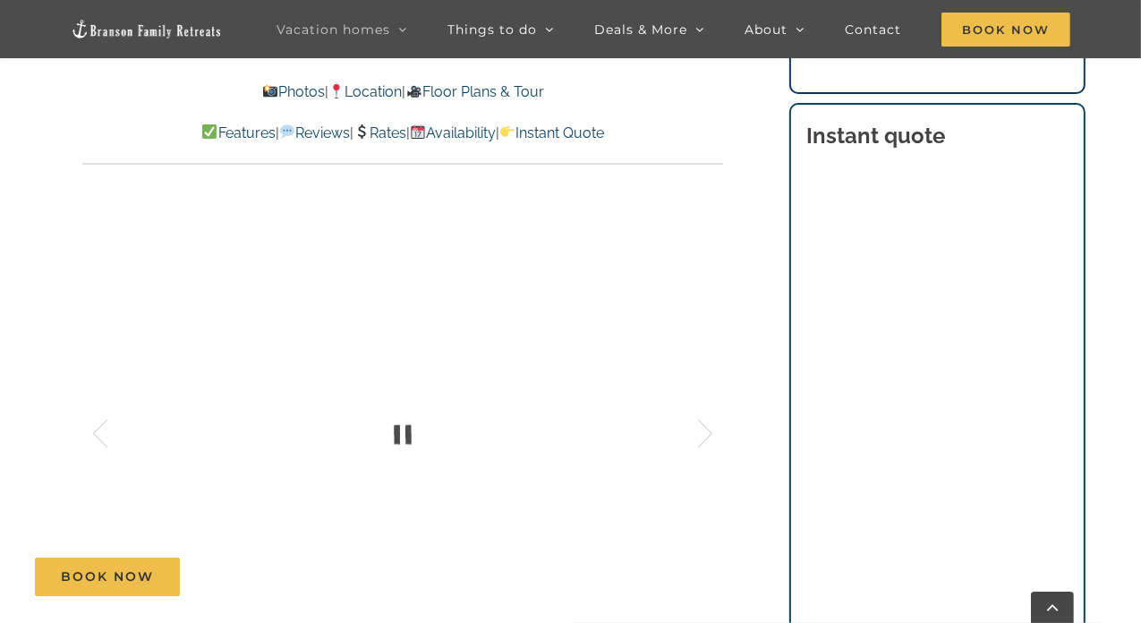
scroll to position [1074, 0]
